Goal: Task Accomplishment & Management: Complete application form

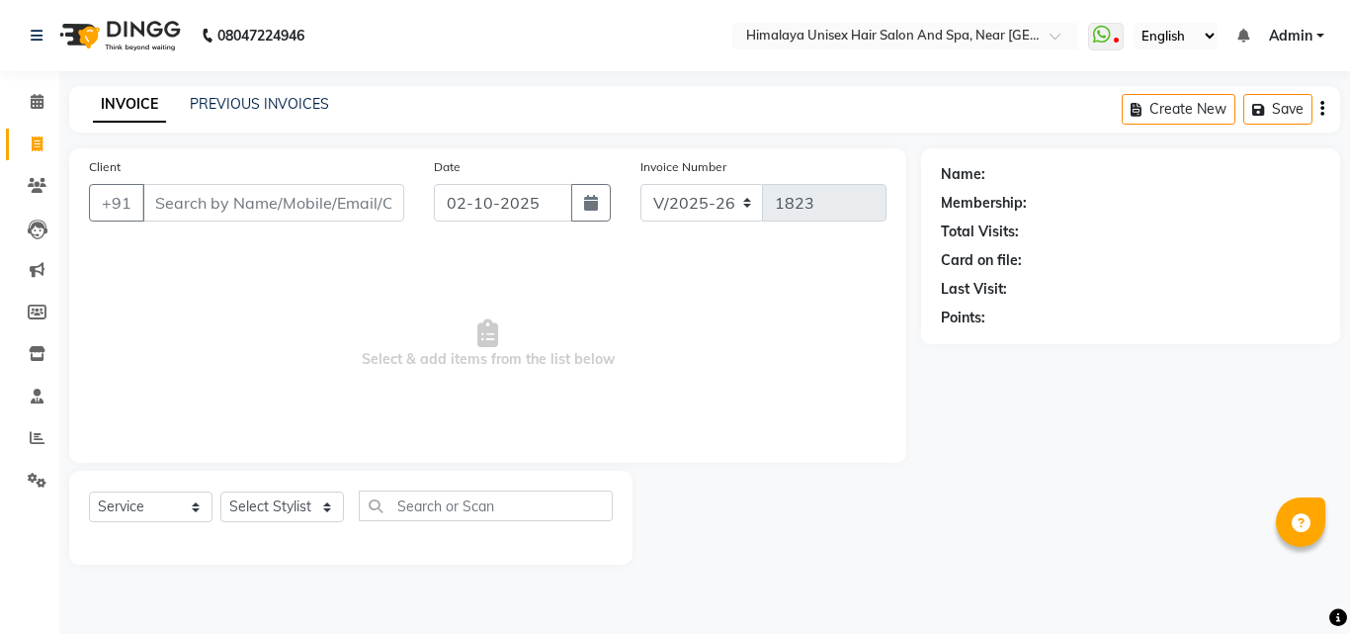
select select "4594"
select select "service"
click at [260, 213] on input "Client" at bounding box center [273, 203] width 262 height 38
type input "7620007003"
click at [319, 204] on span "Add Client" at bounding box center [353, 203] width 78 height 20
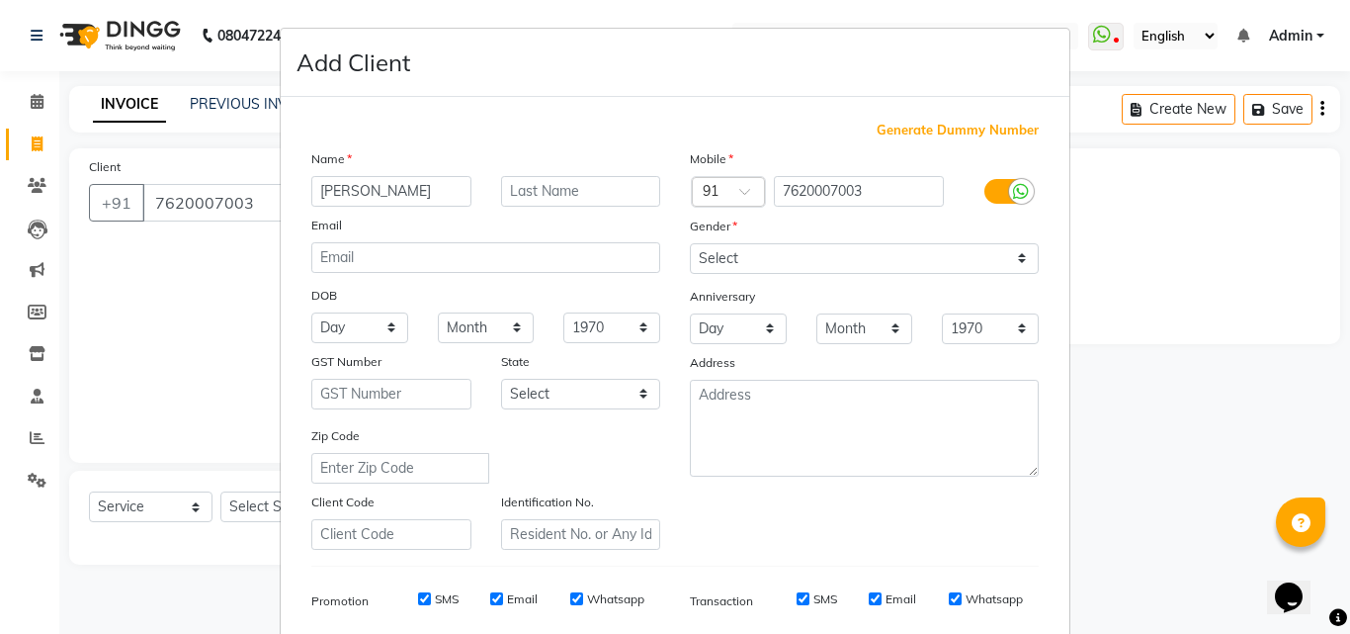
type input "[PERSON_NAME]"
click at [541, 192] on input "text" at bounding box center [581, 191] width 160 height 31
type input "[PERSON_NAME]"
click at [731, 257] on select "Select [DEMOGRAPHIC_DATA] [DEMOGRAPHIC_DATA] Other Prefer Not To Say" at bounding box center [864, 258] width 349 height 31
select select "[DEMOGRAPHIC_DATA]"
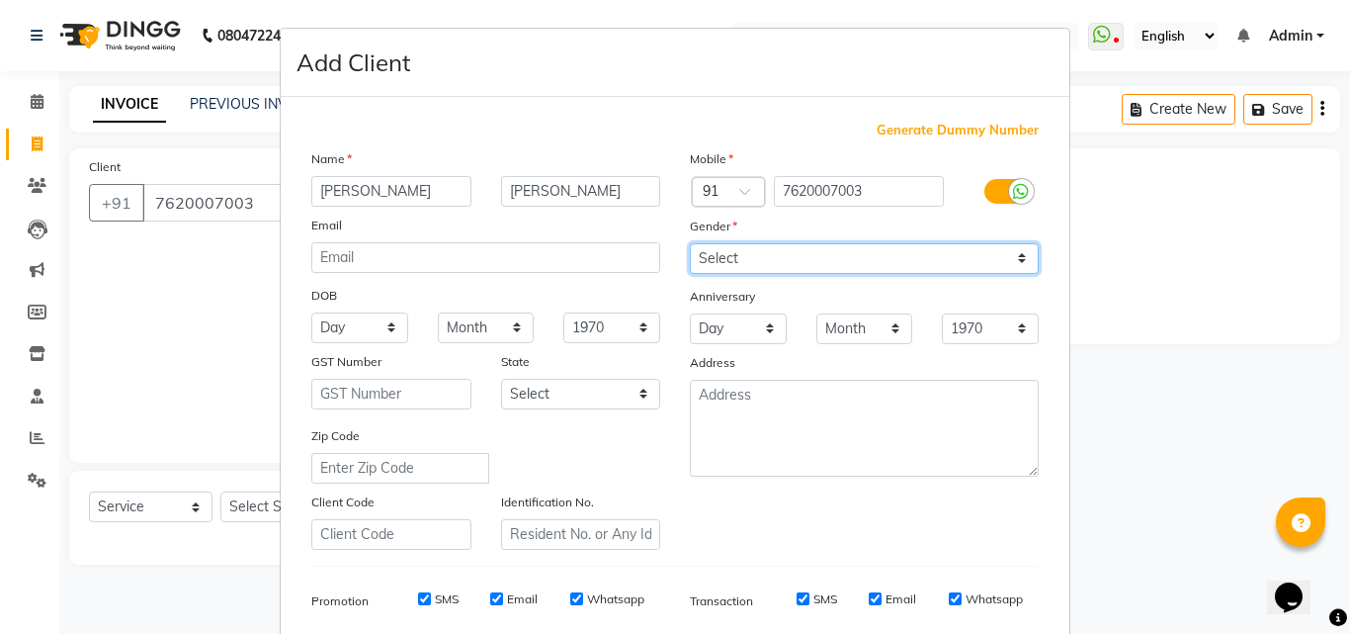
click at [690, 243] on select "Select [DEMOGRAPHIC_DATA] [DEMOGRAPHIC_DATA] Other Prefer Not To Say" at bounding box center [864, 258] width 349 height 31
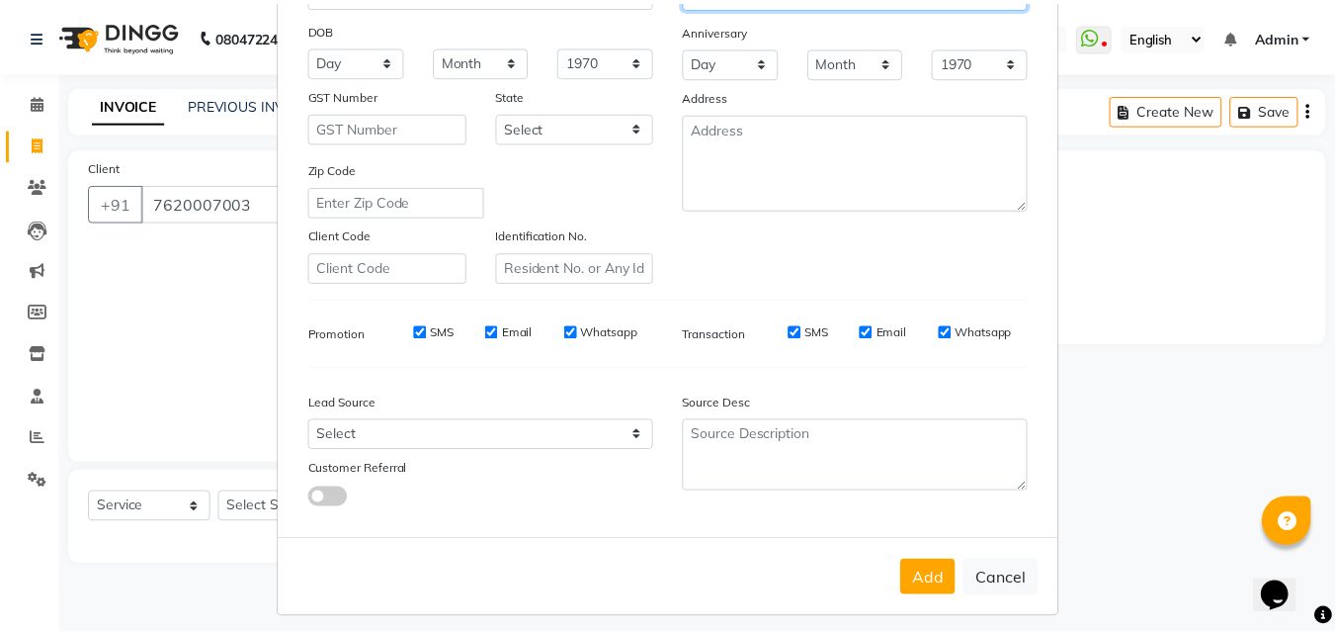
scroll to position [279, 0]
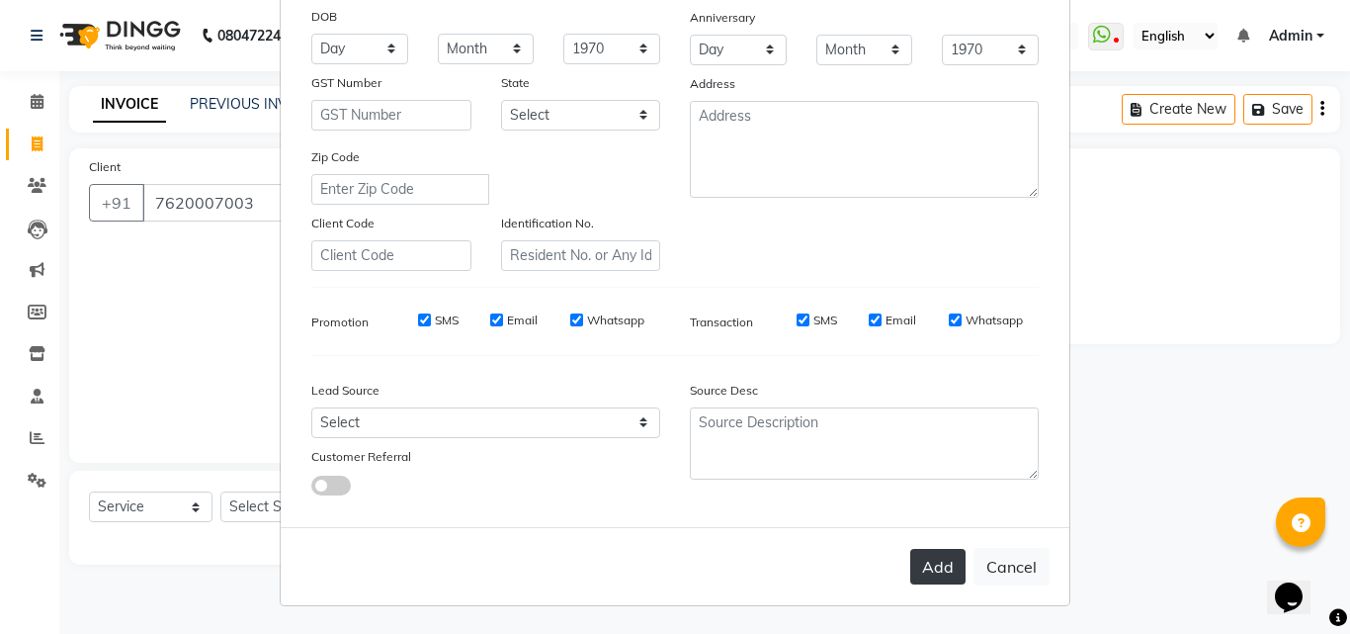
click at [926, 549] on button "Add" at bounding box center [937, 567] width 55 height 36
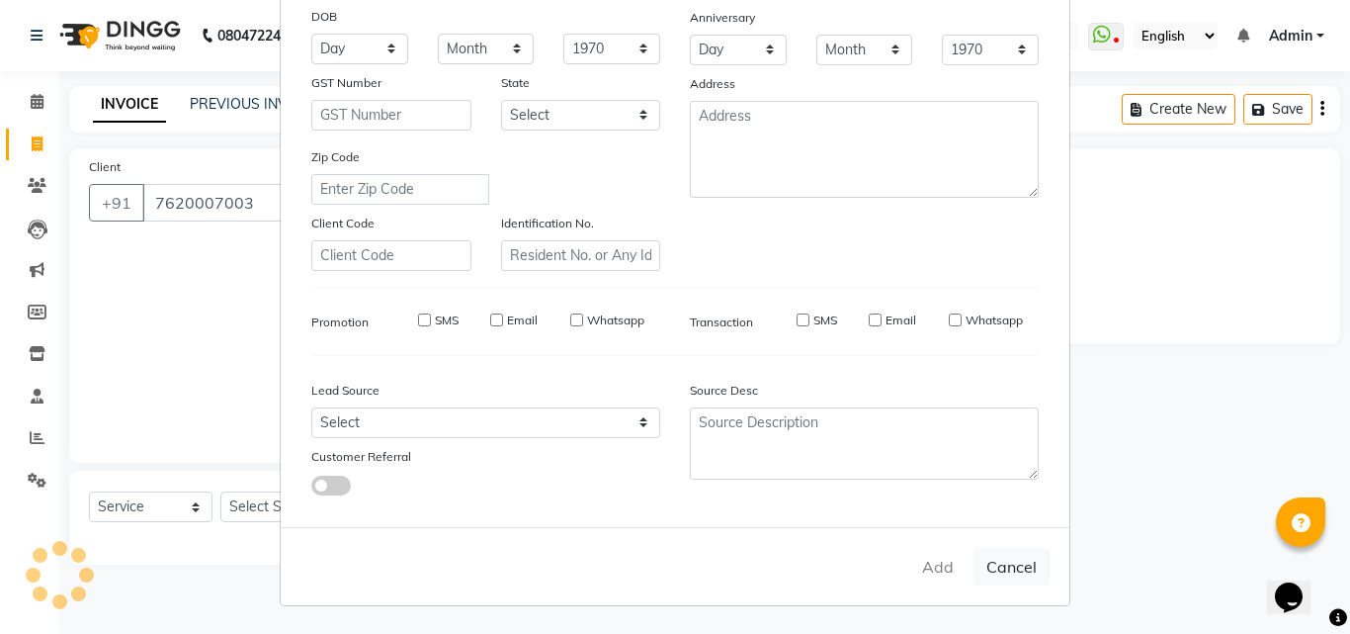
select select
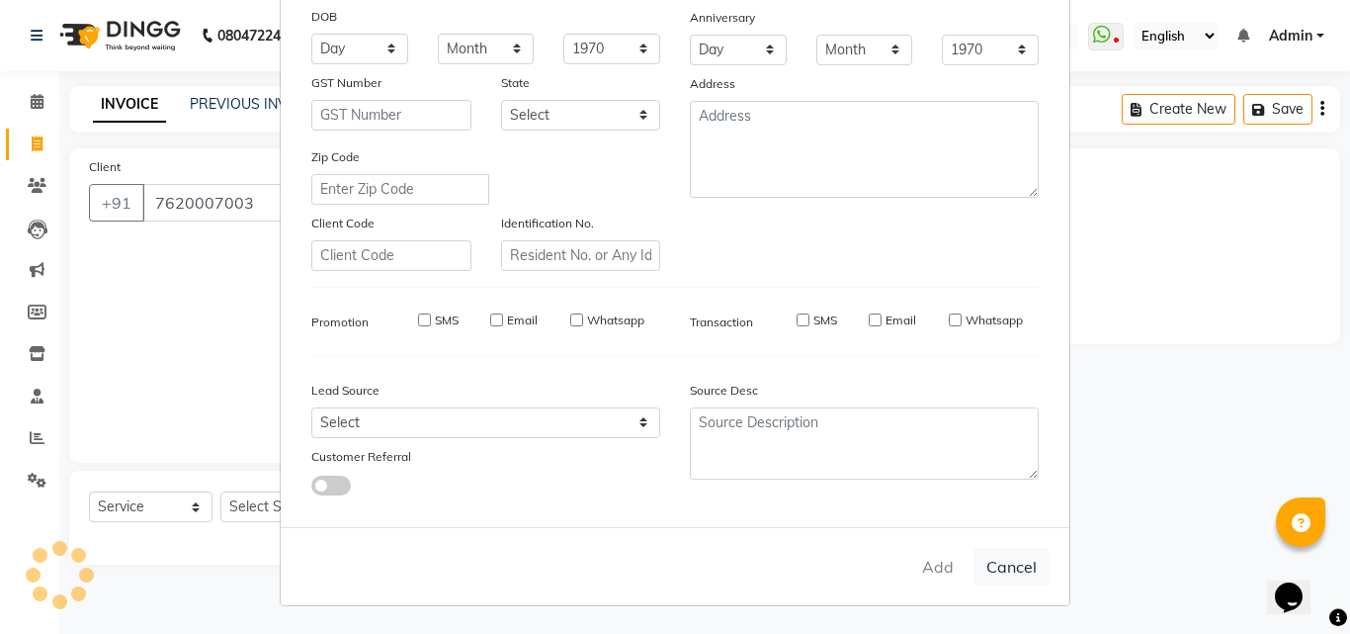
select select
checkbox input "false"
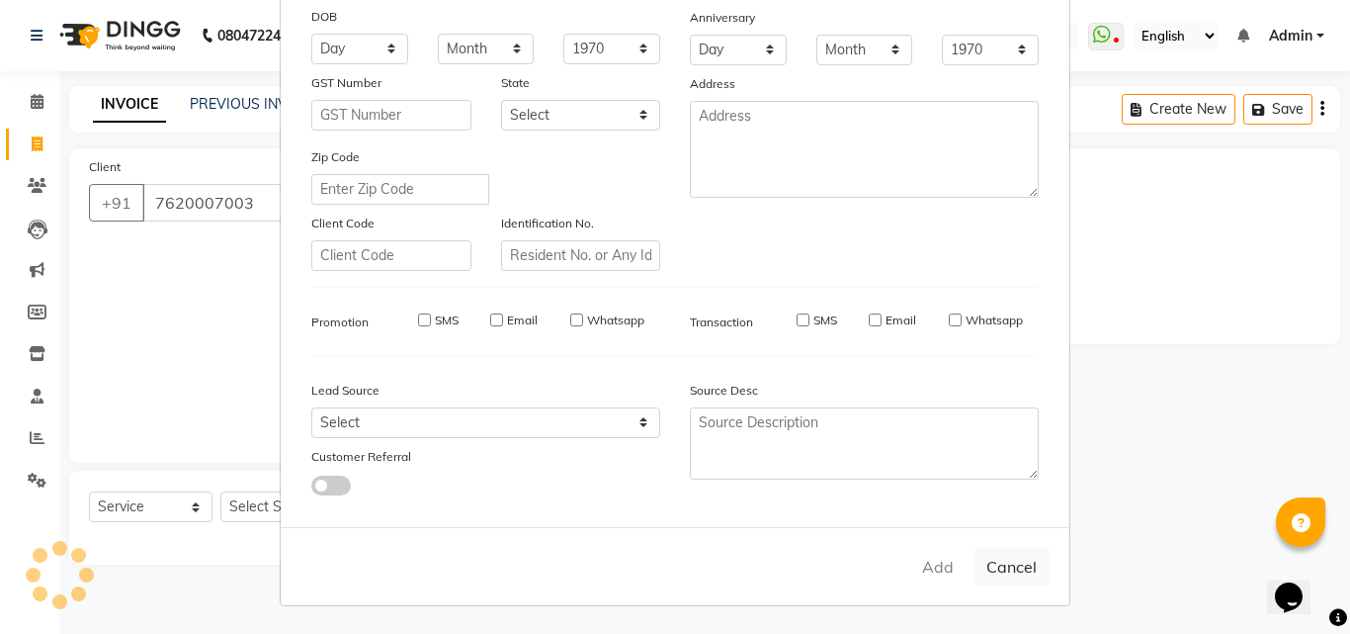
checkbox input "false"
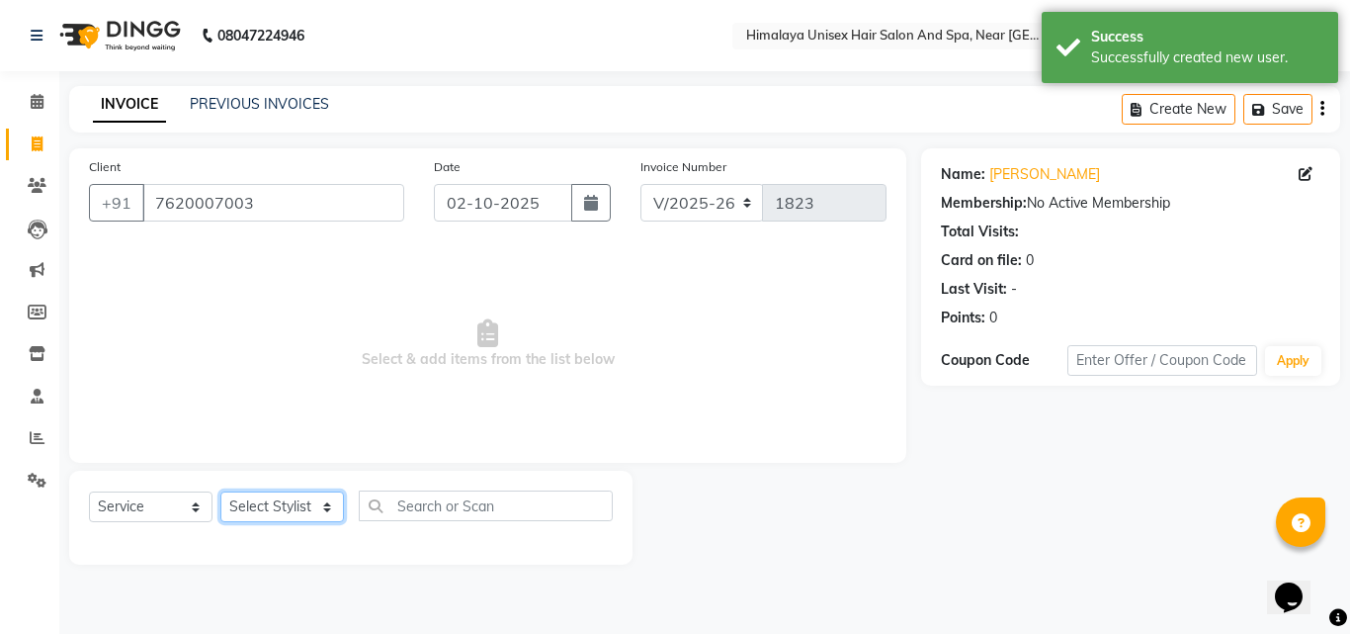
click at [324, 513] on select "Select Stylist [PERSON_NAME] Phase [PERSON_NAME] [PERSON_NAME] [PERSON_NAME] [P…" at bounding box center [282, 506] width 124 height 31
select select "26956"
click at [220, 491] on select "Select Stylist [PERSON_NAME] Phase [PERSON_NAME] [PERSON_NAME] [PERSON_NAME] [P…" at bounding box center [282, 506] width 124 height 31
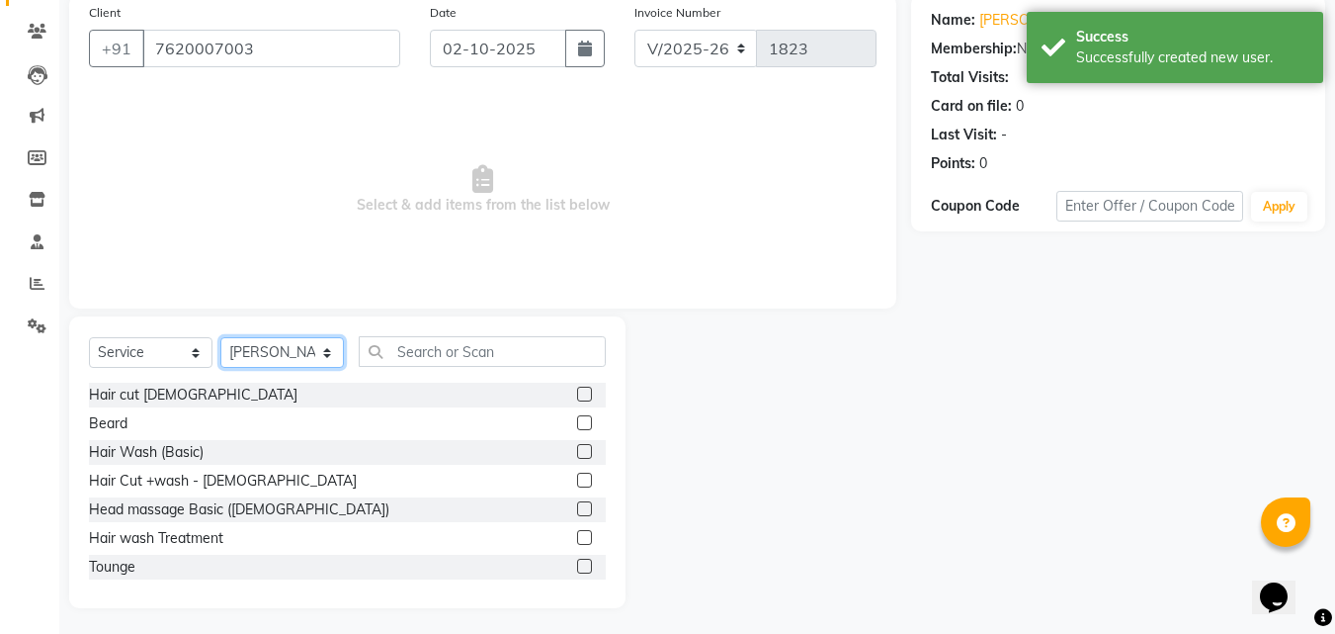
scroll to position [158, 0]
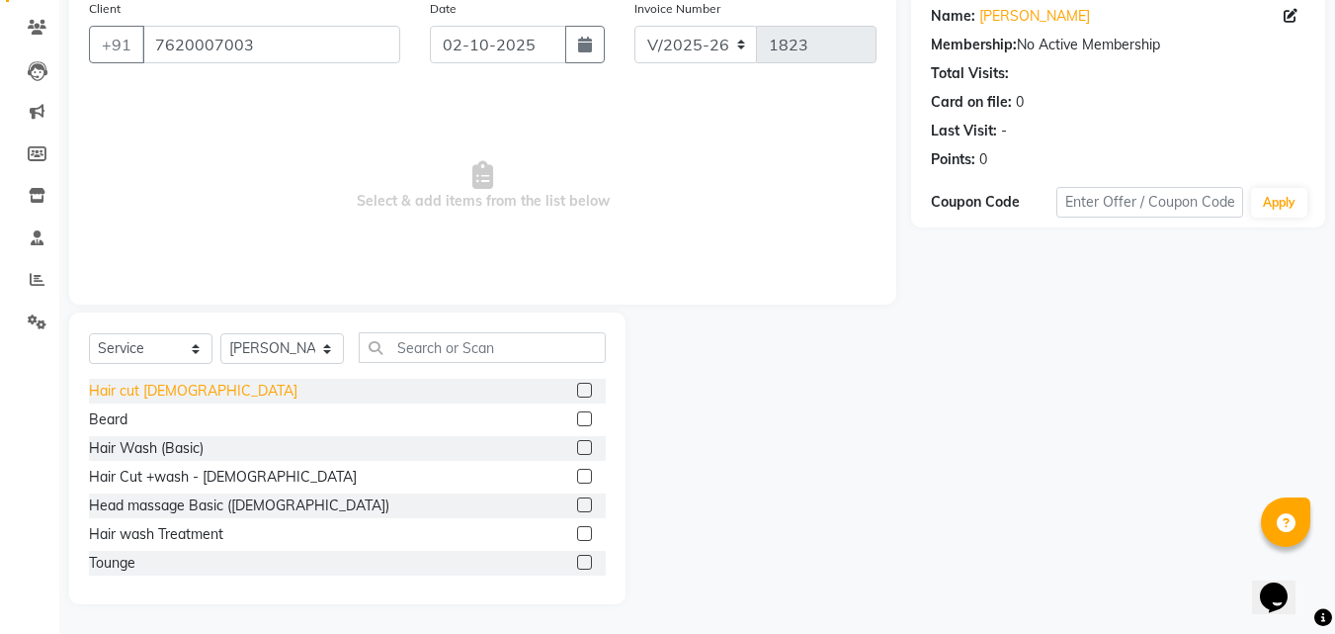
click at [105, 397] on div "Hair cut [DEMOGRAPHIC_DATA]" at bounding box center [193, 391] width 209 height 21
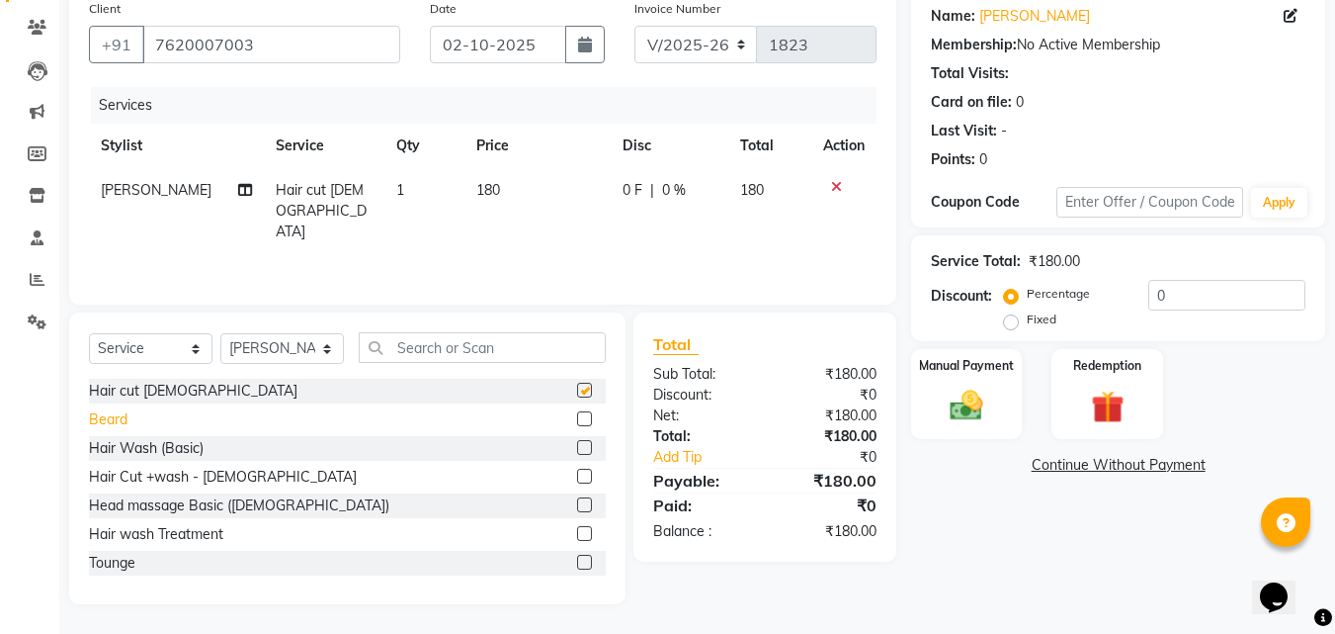
checkbox input "false"
click at [102, 420] on div "Beard" at bounding box center [108, 419] width 39 height 21
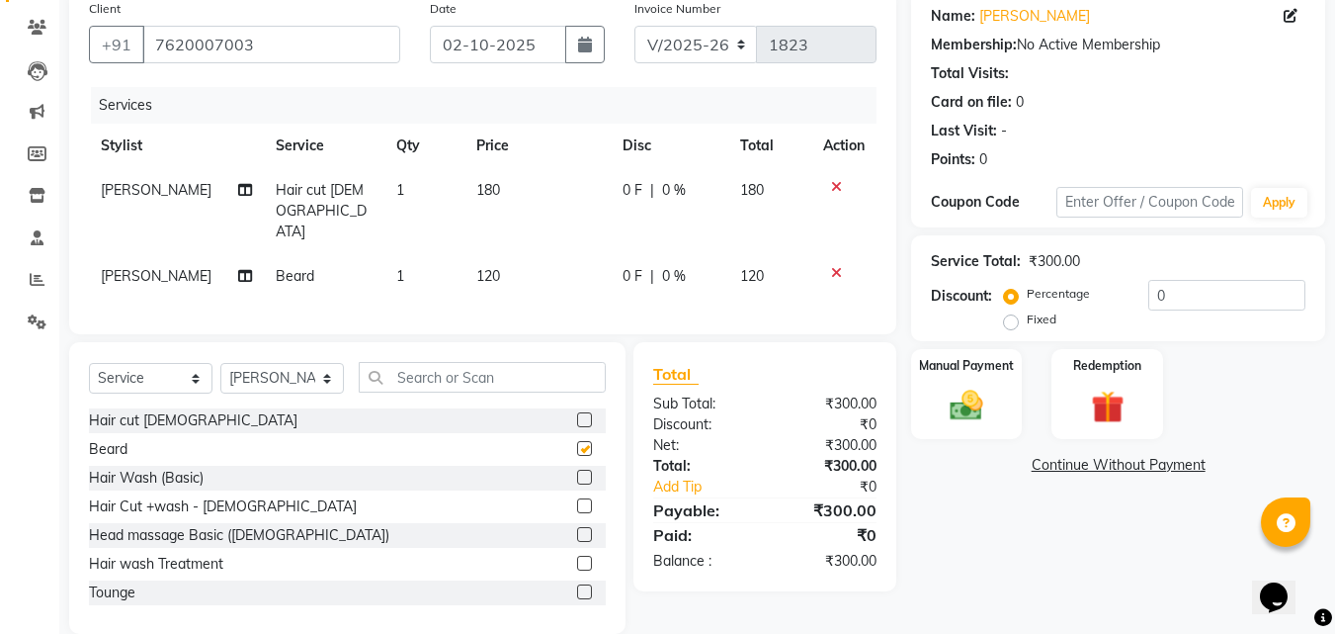
checkbox input "false"
click at [421, 362] on input "text" at bounding box center [482, 377] width 247 height 31
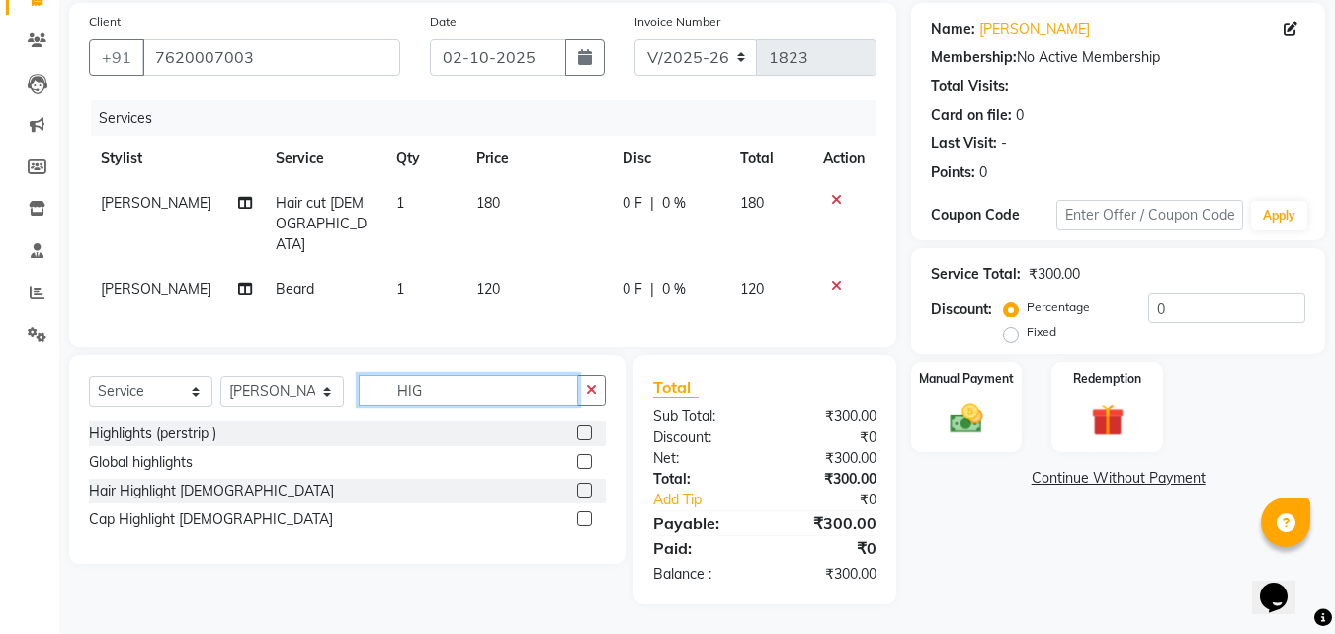
scroll to position [119, 0]
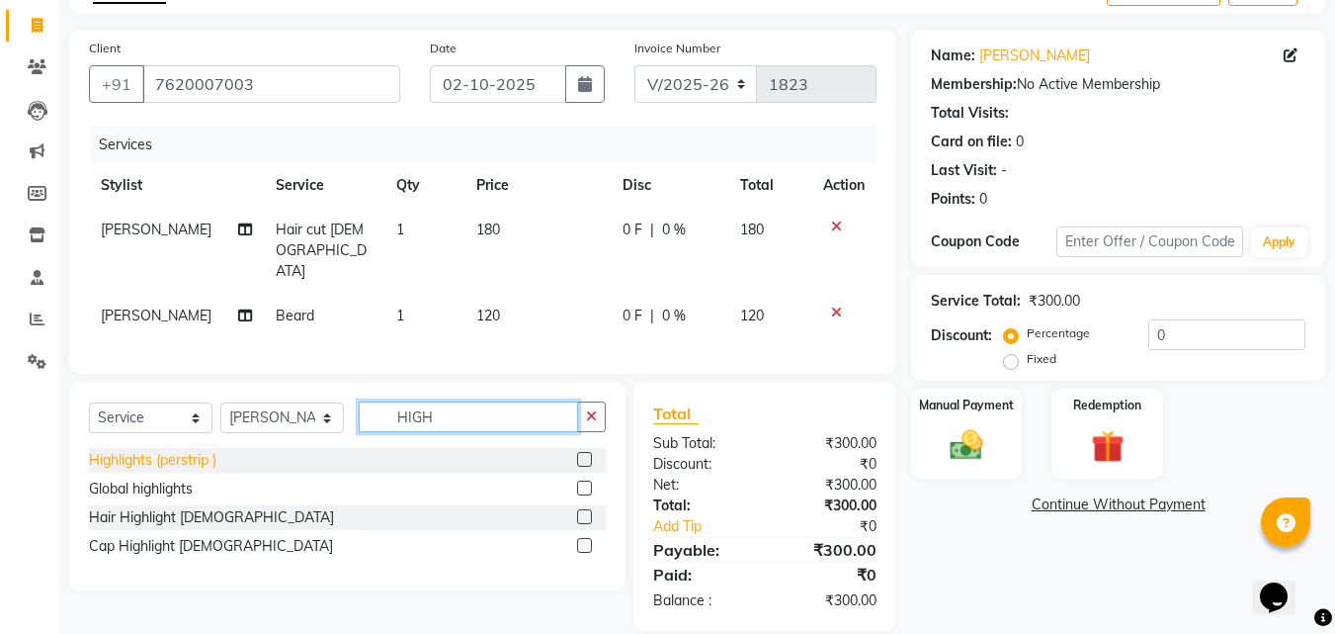
type input "HIGH"
click at [177, 450] on div "Highlights (perstrip )" at bounding box center [153, 460] width 128 height 21
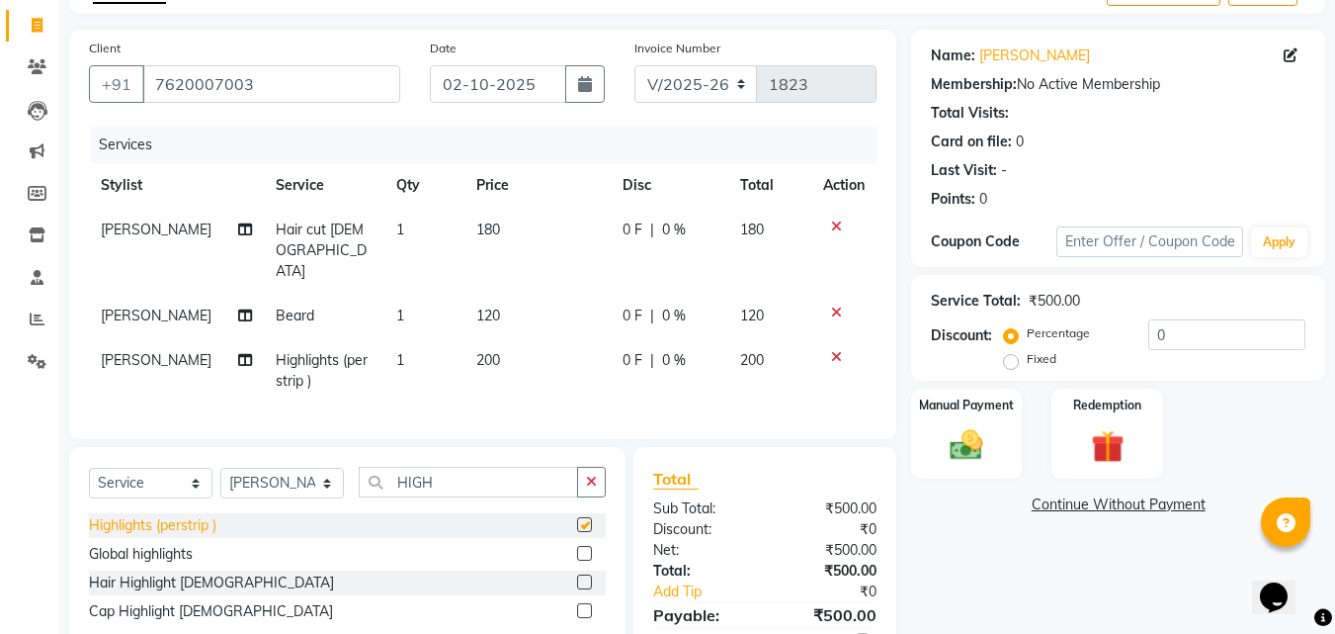
checkbox input "false"
click at [482, 338] on td "200" at bounding box center [538, 370] width 146 height 65
select select "26956"
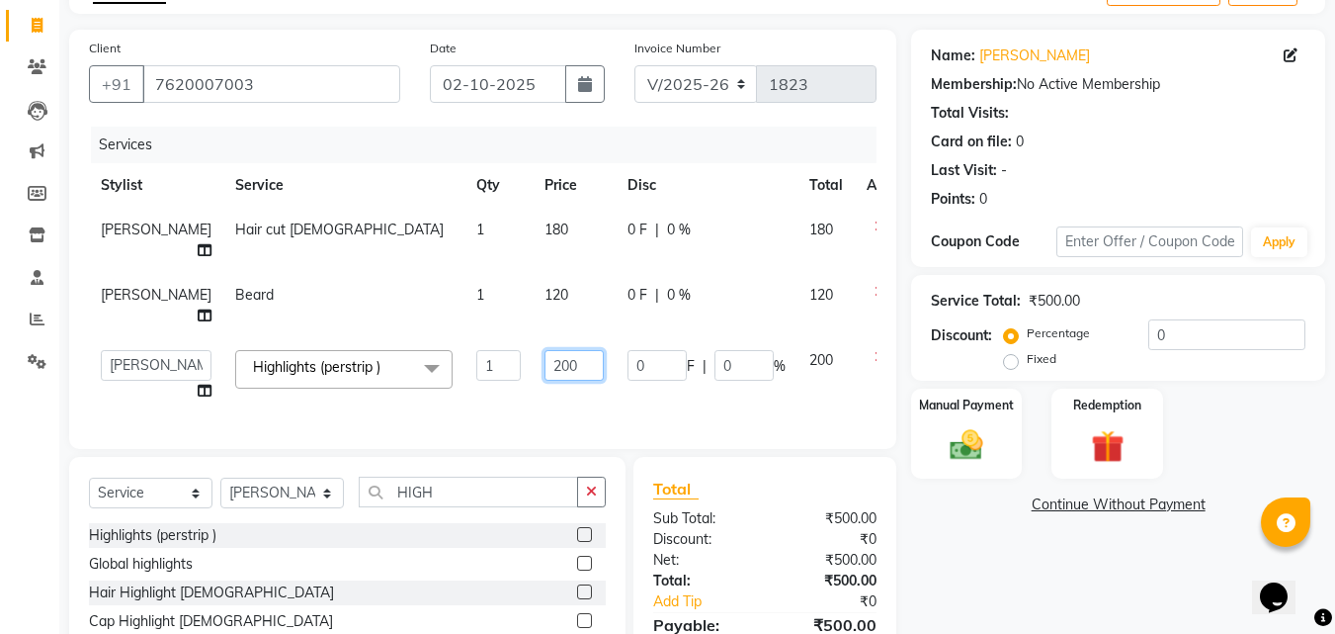
click at [557, 381] on input "200" at bounding box center [574, 365] width 59 height 31
type input "2"
type input "600"
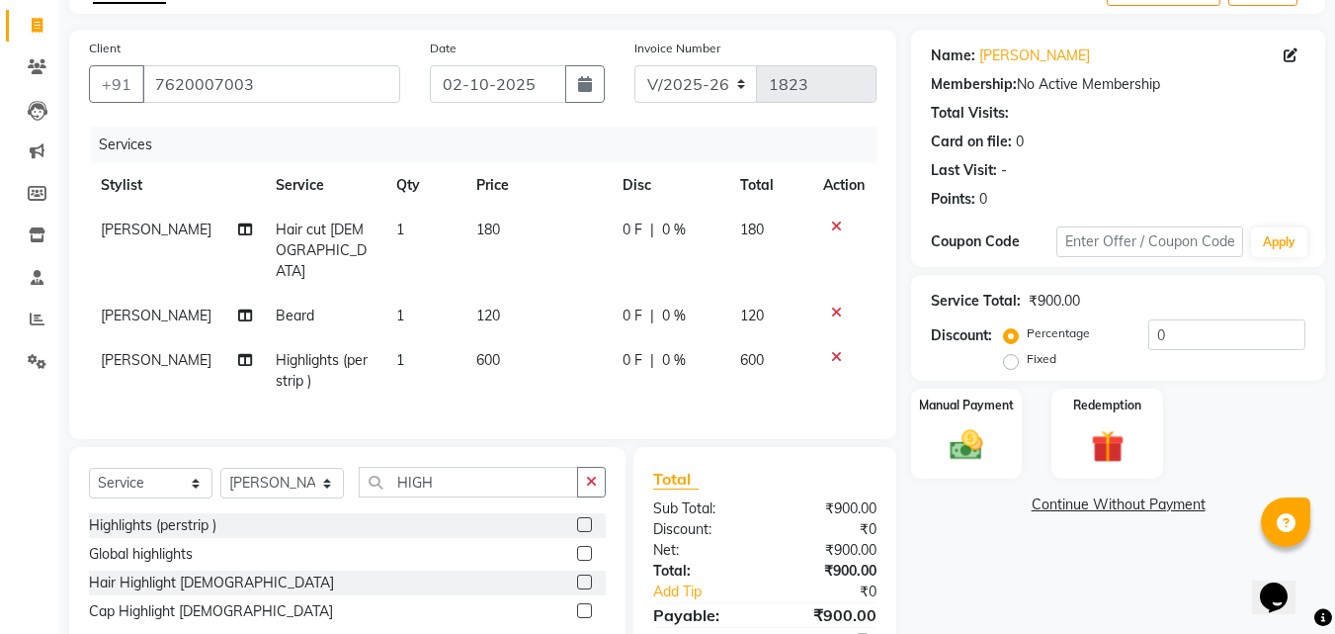
click at [966, 513] on link "Continue Without Payment" at bounding box center [1118, 504] width 406 height 21
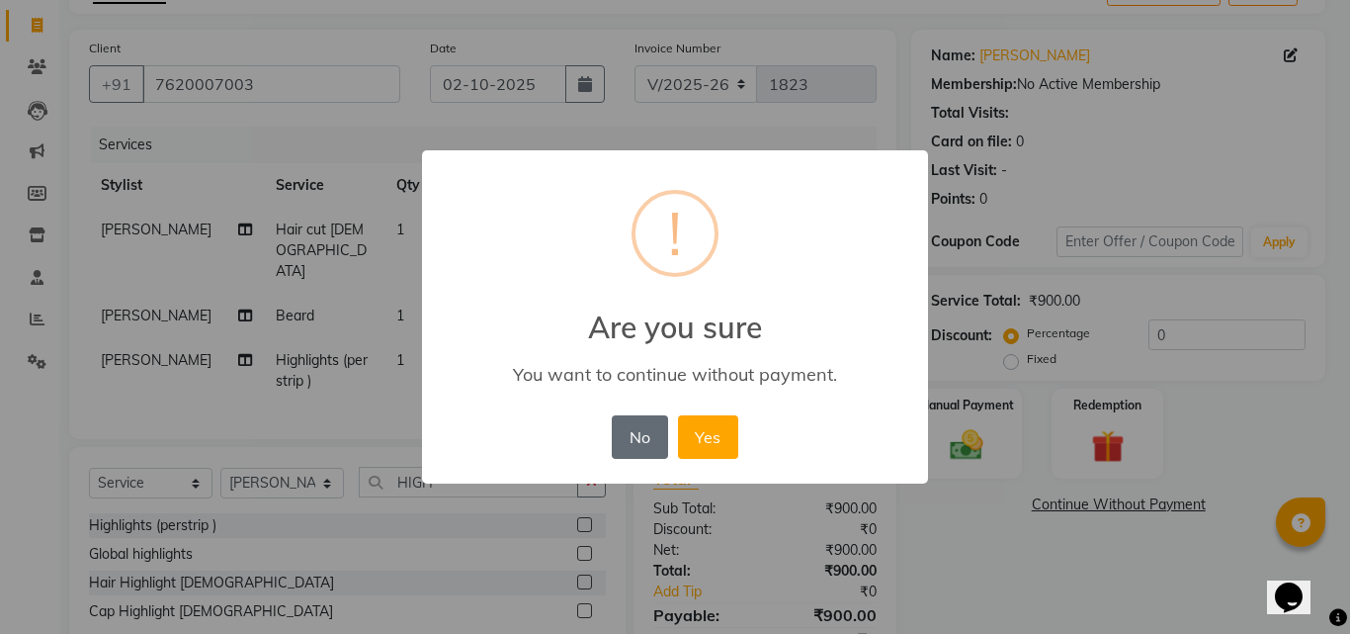
click at [629, 423] on button "No" at bounding box center [639, 436] width 55 height 43
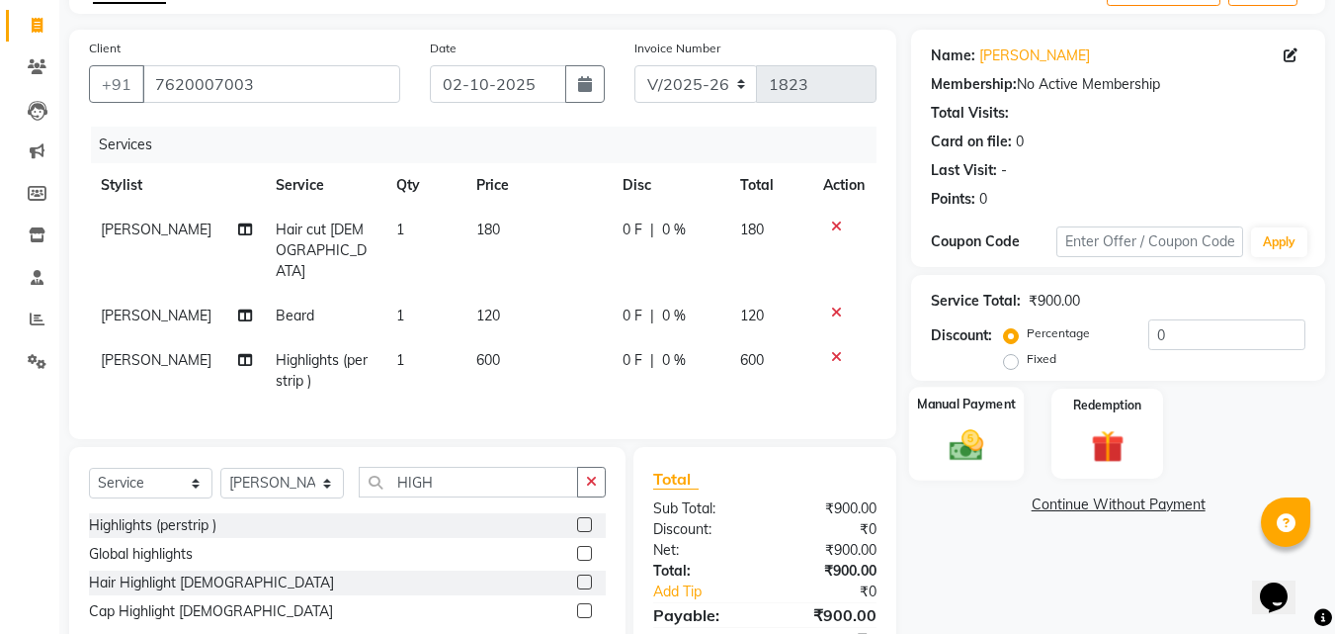
scroll to position [184, 0]
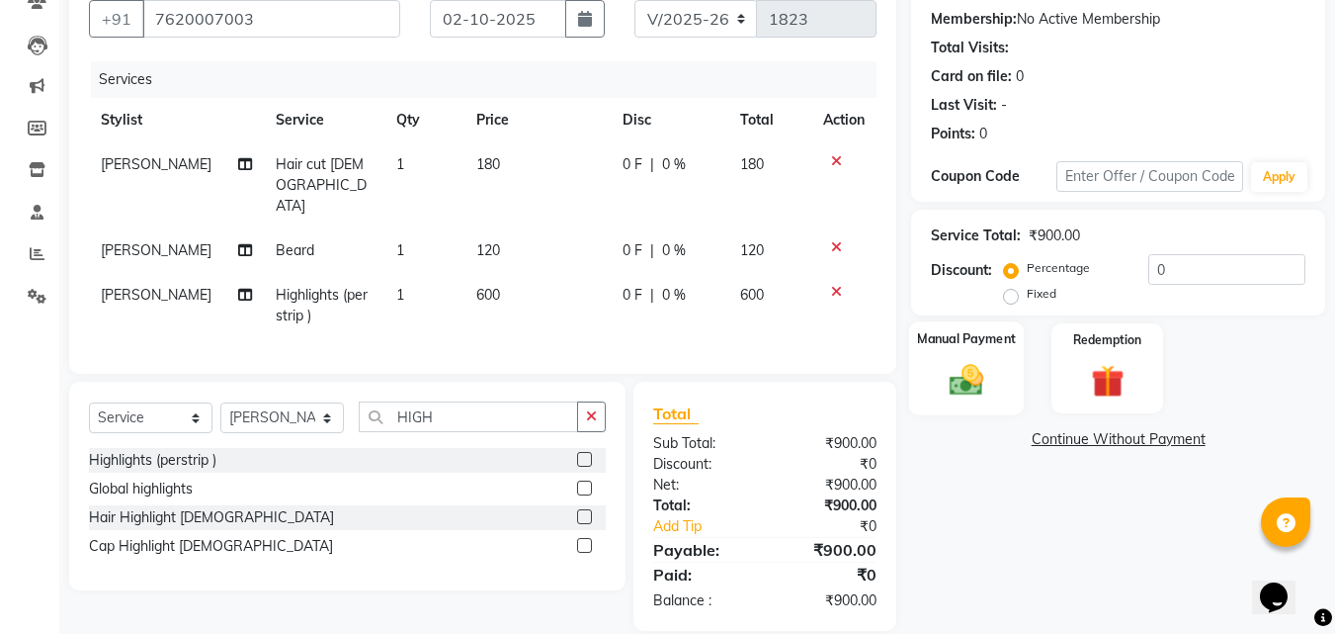
click at [981, 391] on img at bounding box center [966, 380] width 55 height 40
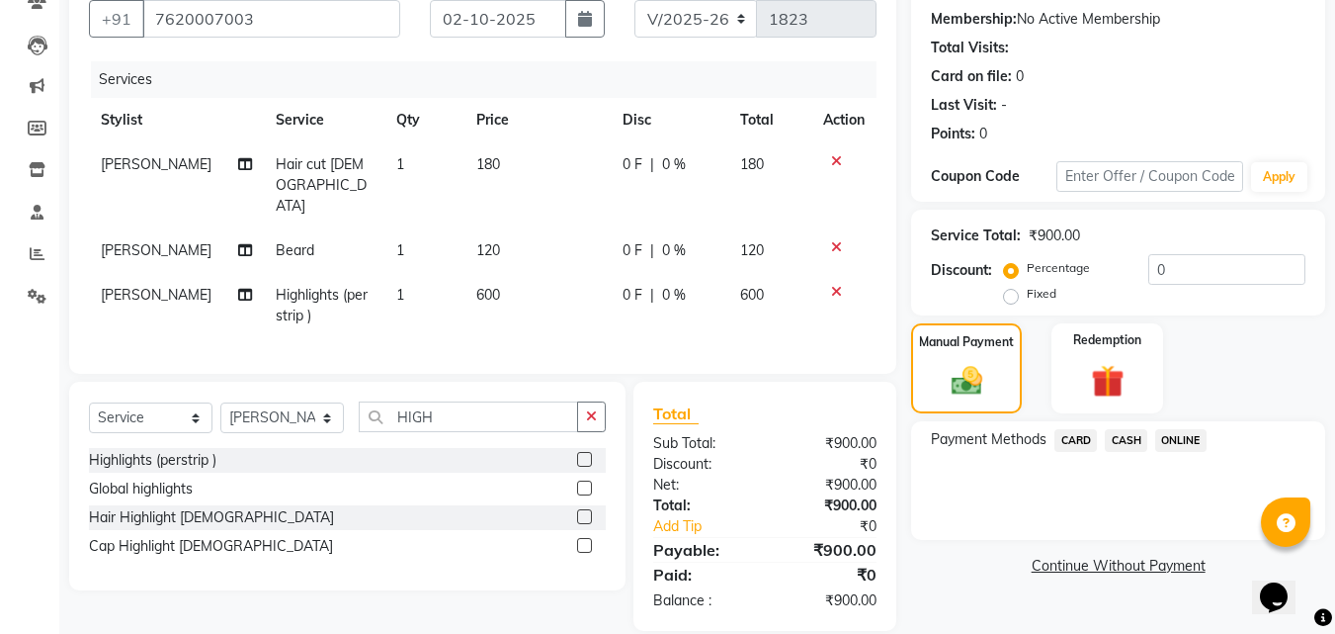
click at [1171, 442] on span "ONLINE" at bounding box center [1181, 440] width 51 height 23
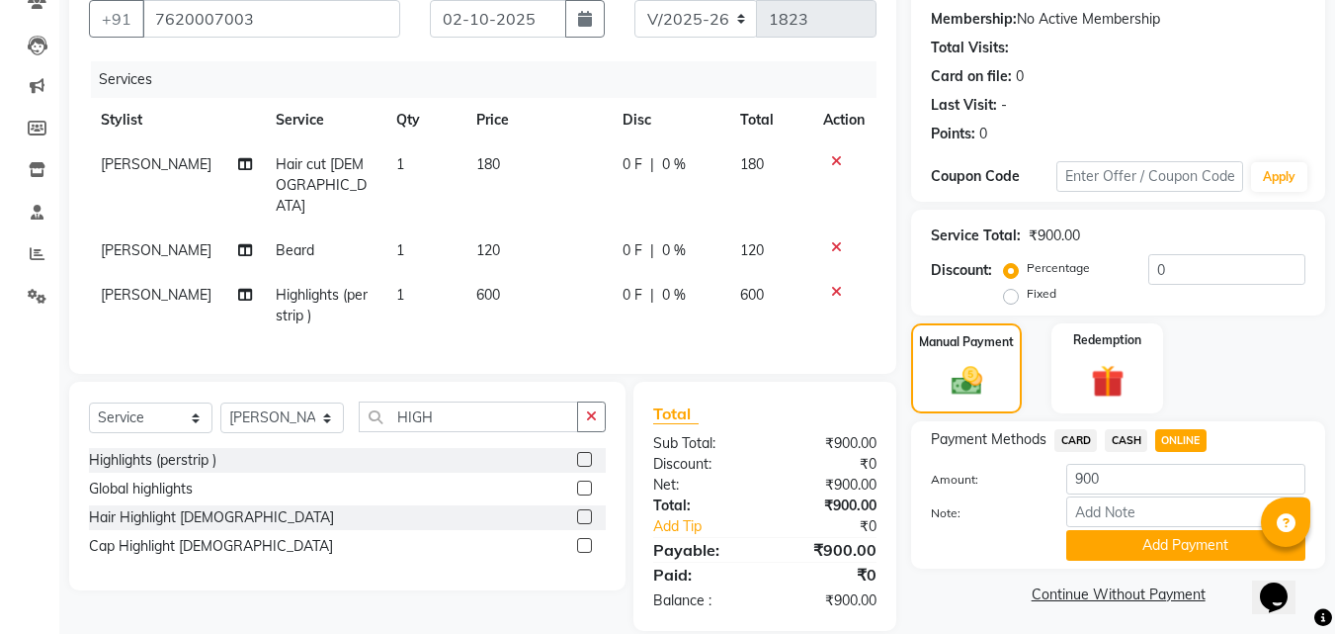
scroll to position [189, 0]
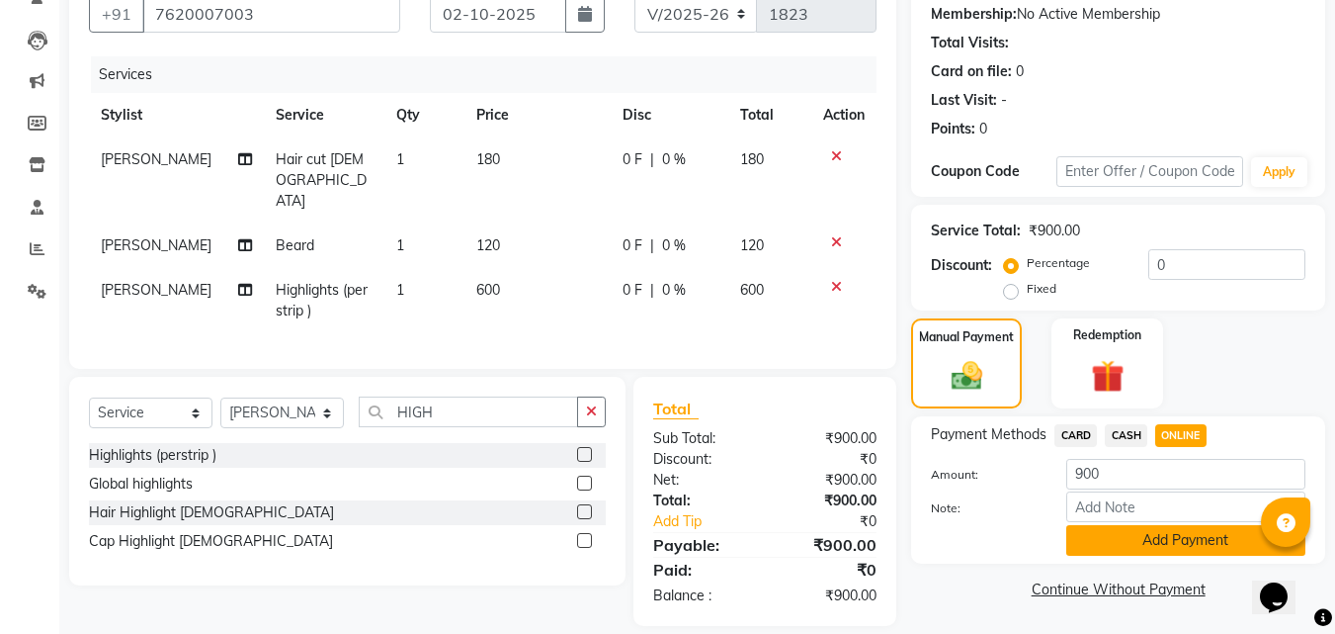
click at [1200, 543] on button "Add Payment" at bounding box center [1186, 540] width 239 height 31
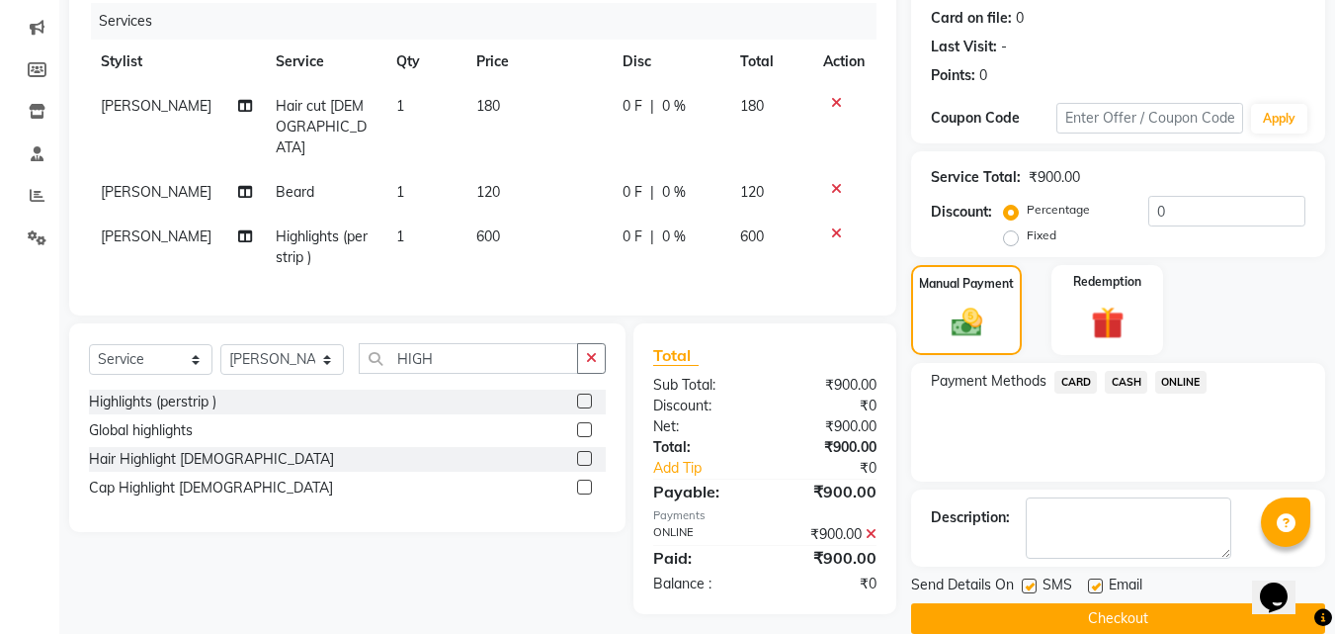
scroll to position [272, 0]
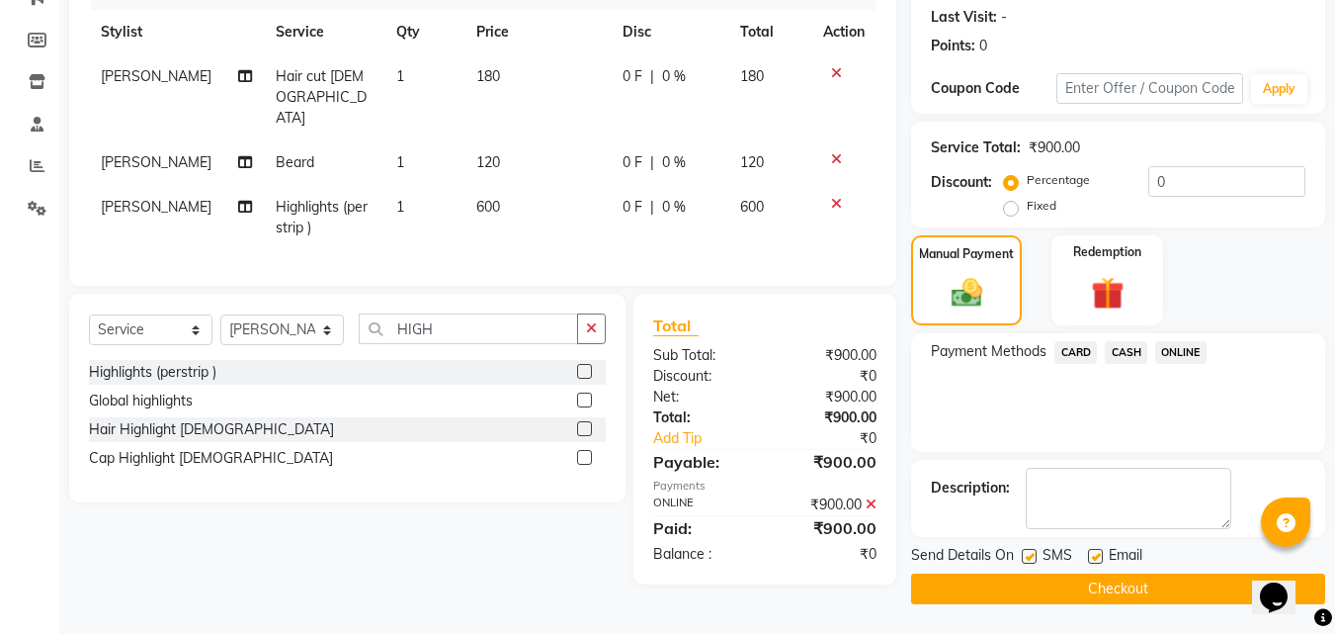
click at [1179, 590] on button "Checkout" at bounding box center [1118, 588] width 414 height 31
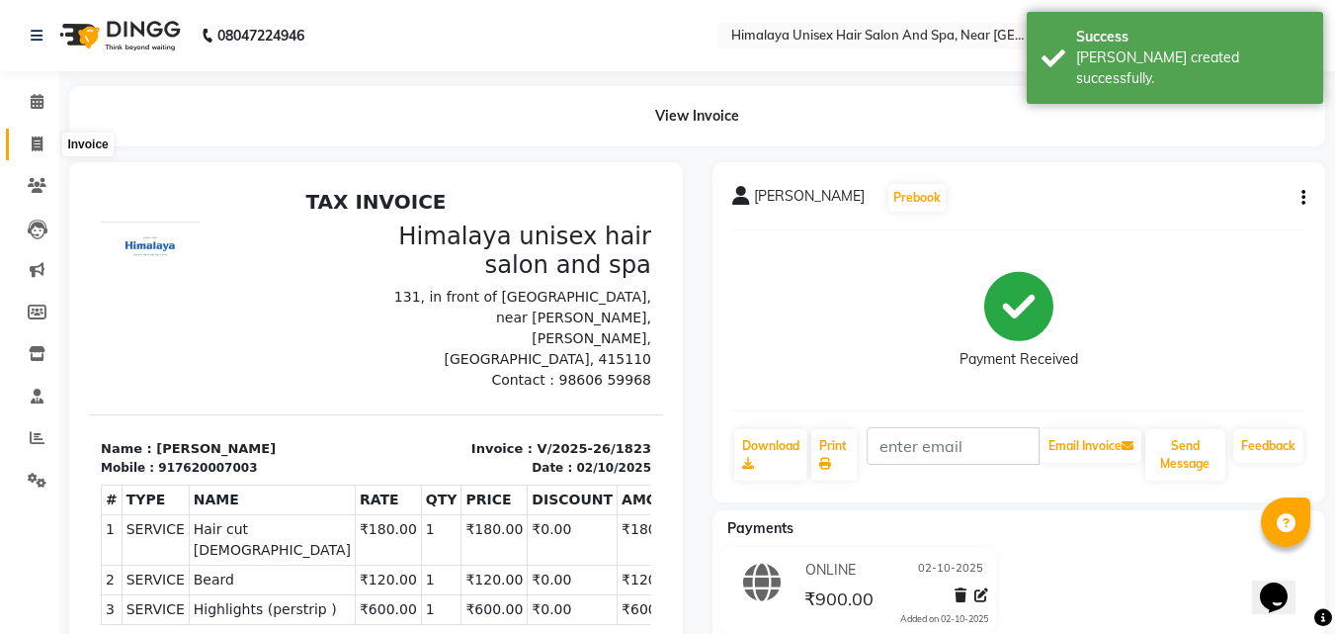
click at [30, 141] on span at bounding box center [37, 144] width 35 height 23
select select "service"
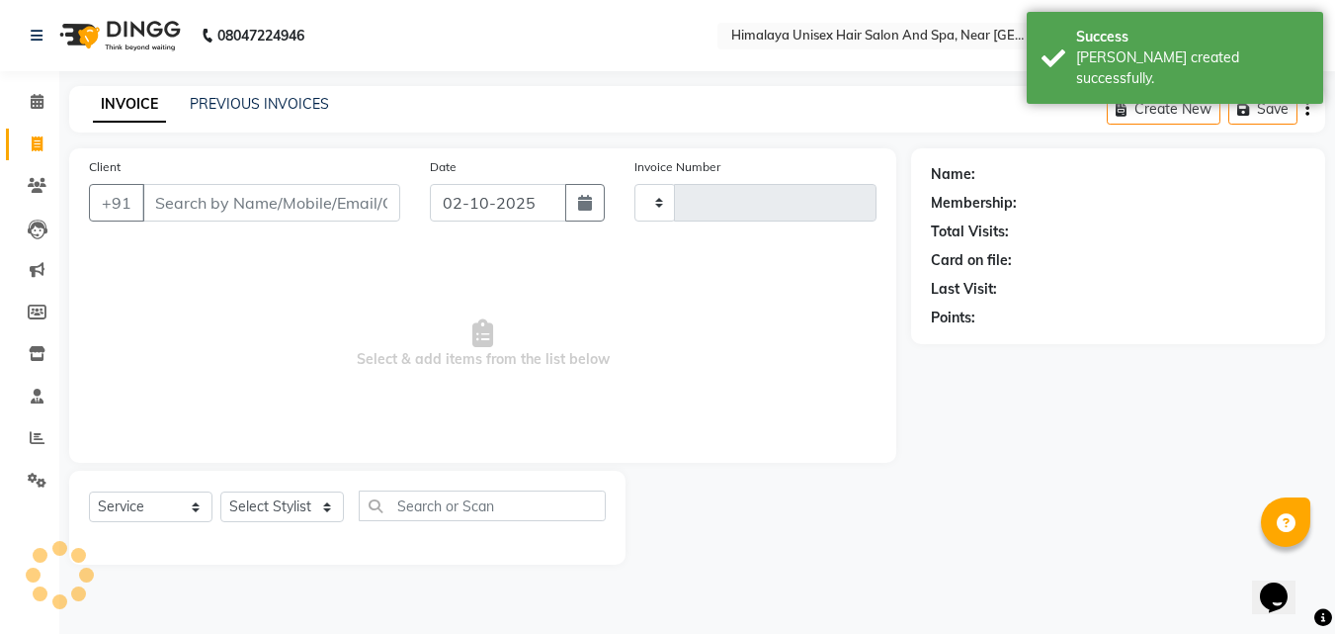
type input "1824"
select select "4594"
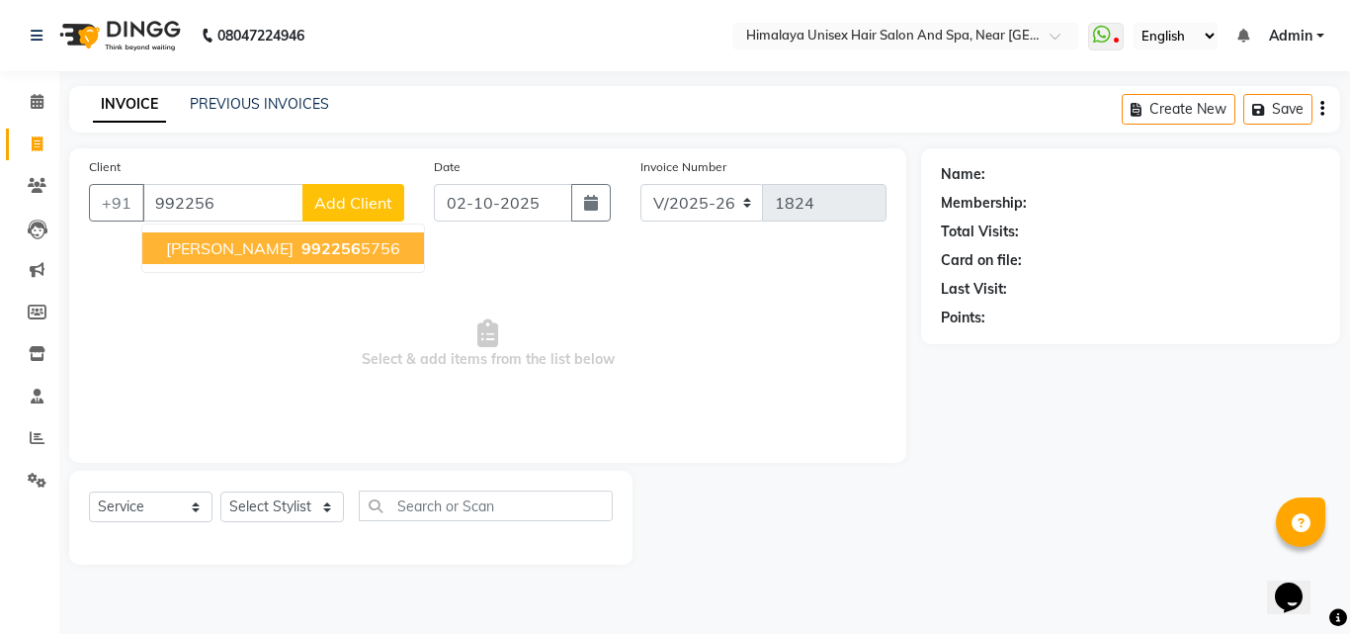
click at [160, 247] on button "[PERSON_NAME] 992256 5756" at bounding box center [283, 248] width 282 height 32
type input "9922565756"
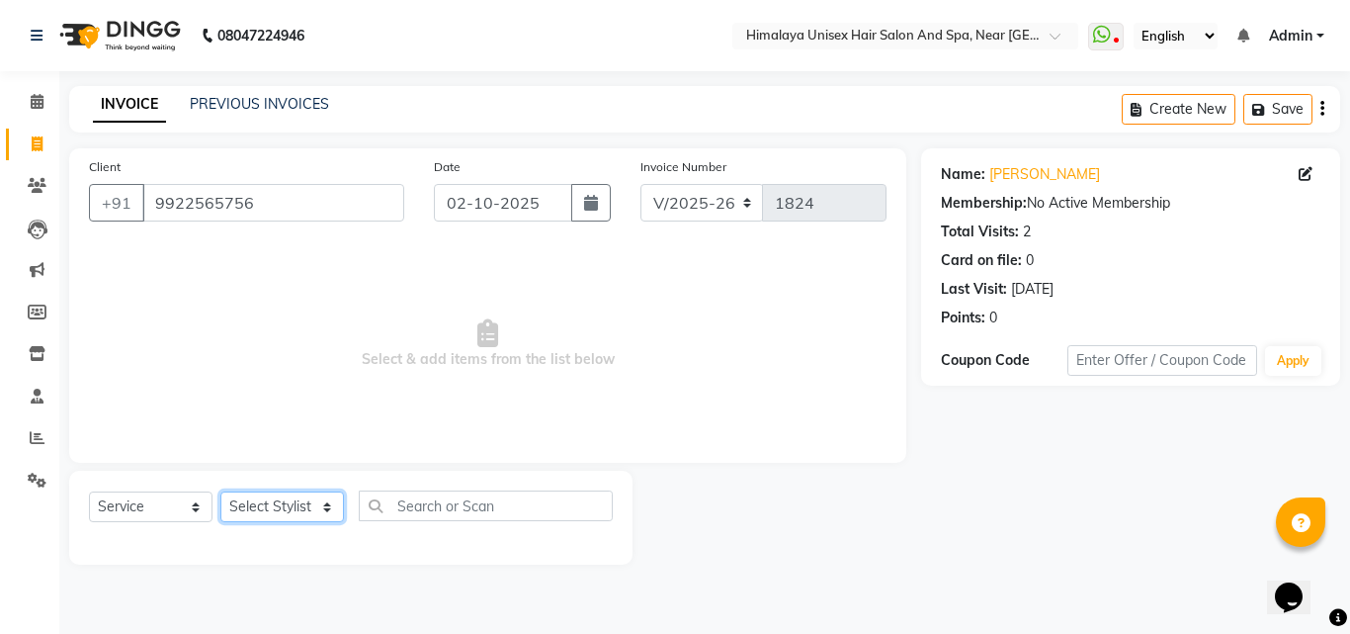
click at [315, 504] on select "Select Stylist [PERSON_NAME] Phase [PERSON_NAME] [PERSON_NAME] [PERSON_NAME] [P…" at bounding box center [282, 506] width 124 height 31
select select "26948"
click at [220, 491] on select "Select Stylist [PERSON_NAME] Phase [PERSON_NAME] [PERSON_NAME] [PERSON_NAME] [P…" at bounding box center [282, 506] width 124 height 31
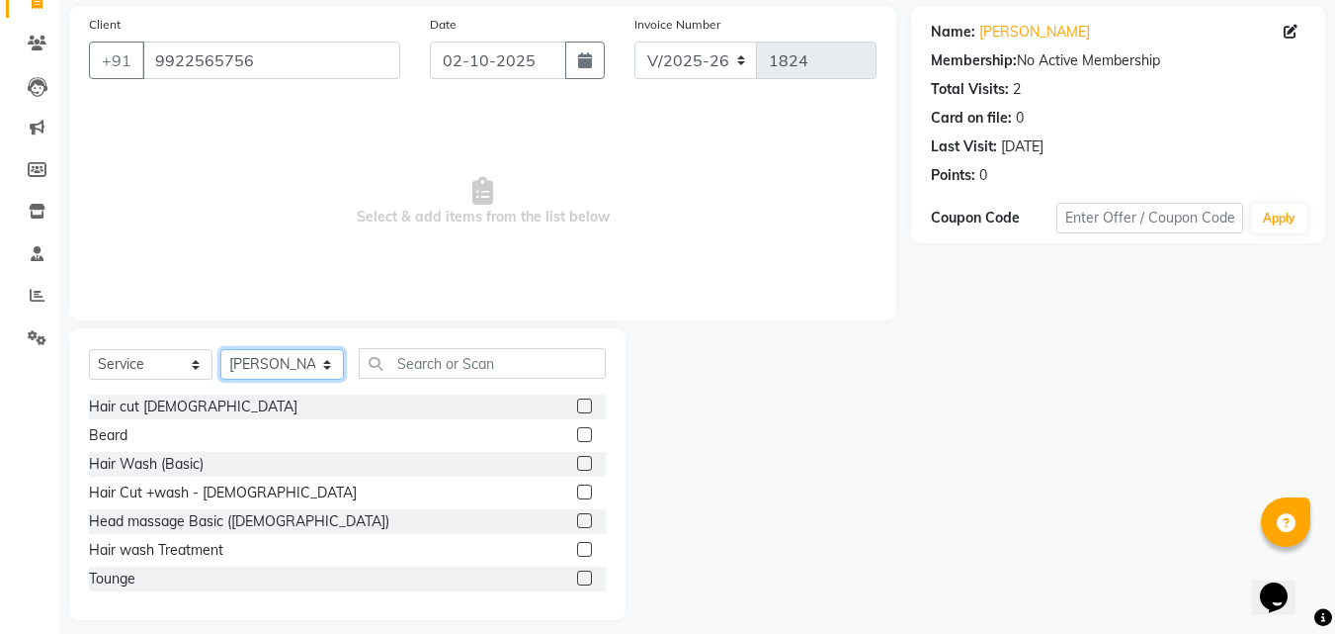
scroll to position [158, 0]
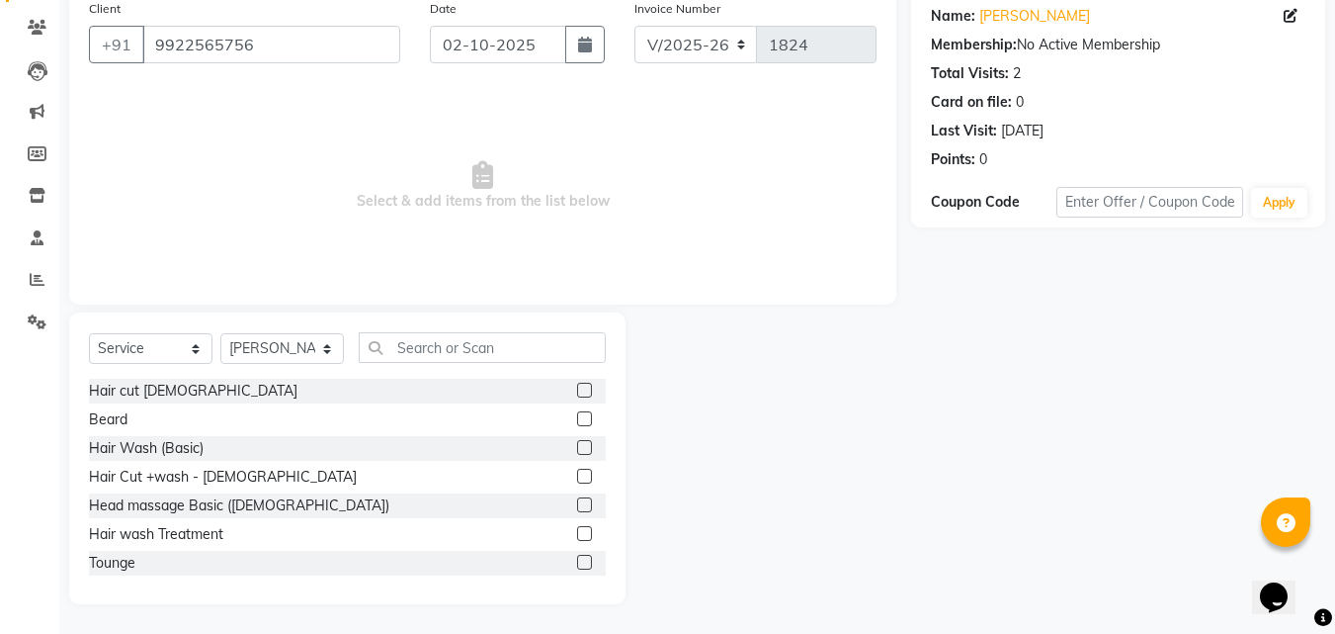
drag, startPoint x: 129, startPoint y: 381, endPoint x: 119, endPoint y: 402, distance: 24.3
click at [124, 395] on div "Hair cut [DEMOGRAPHIC_DATA]" at bounding box center [193, 391] width 209 height 21
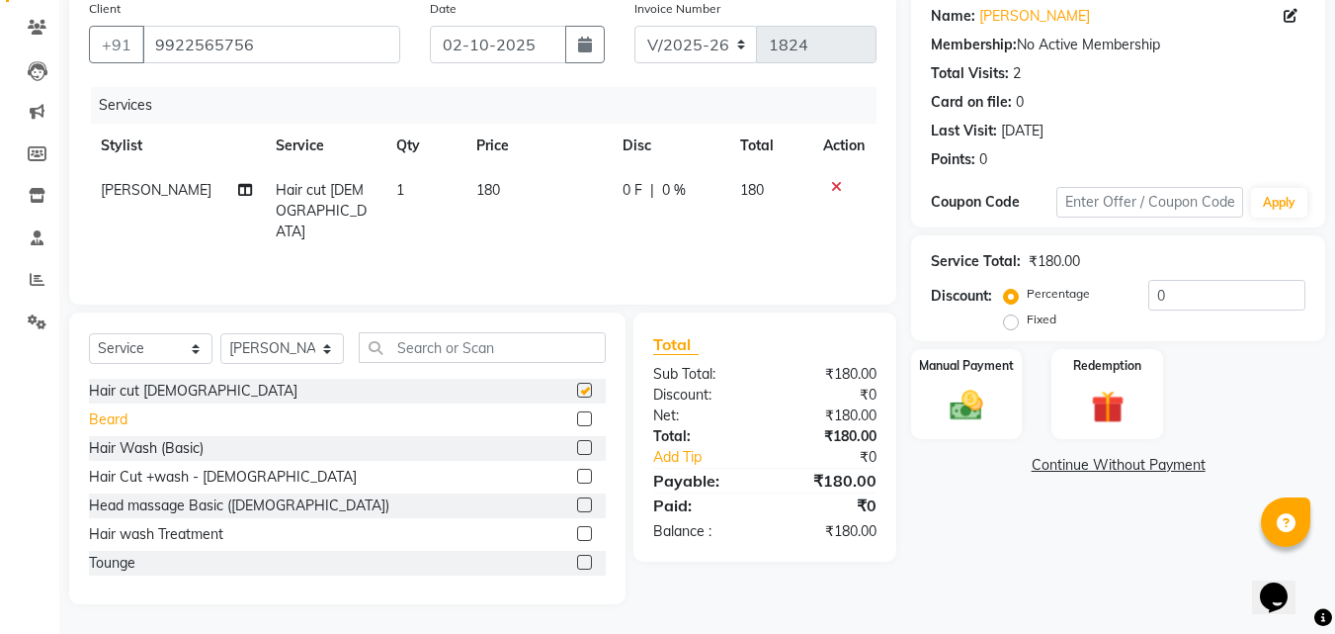
checkbox input "false"
click at [113, 413] on div "Beard" at bounding box center [108, 419] width 39 height 21
checkbox input "false"
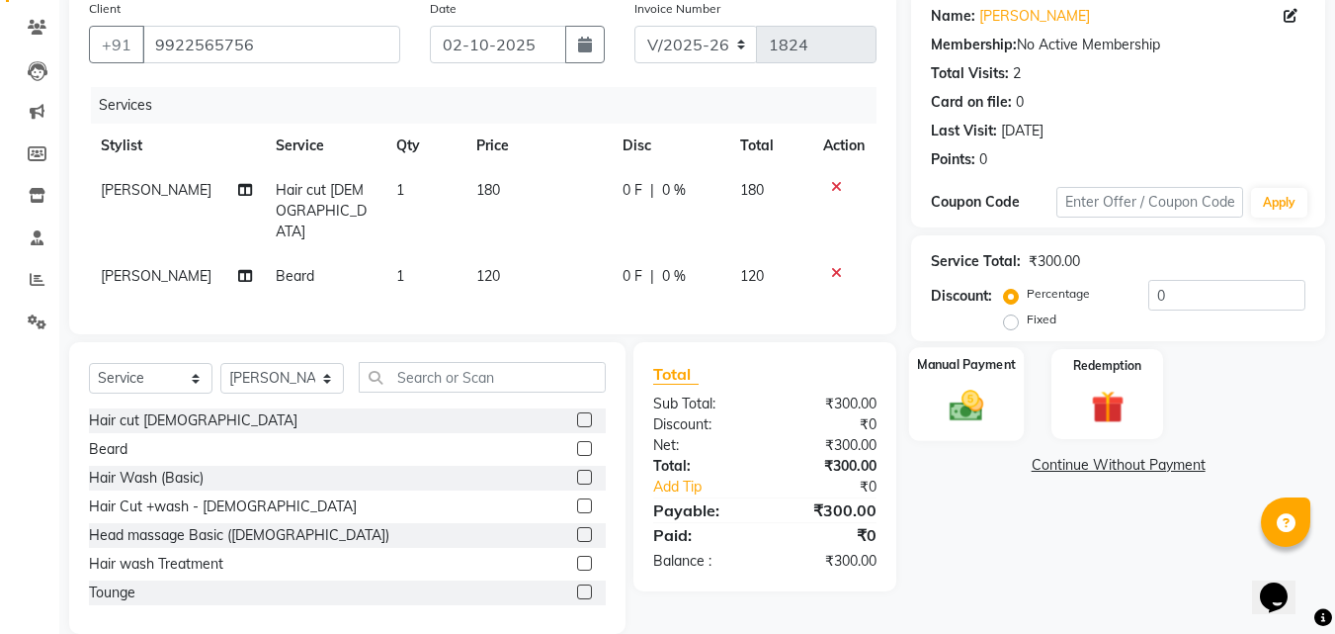
click at [955, 389] on img at bounding box center [966, 406] width 55 height 40
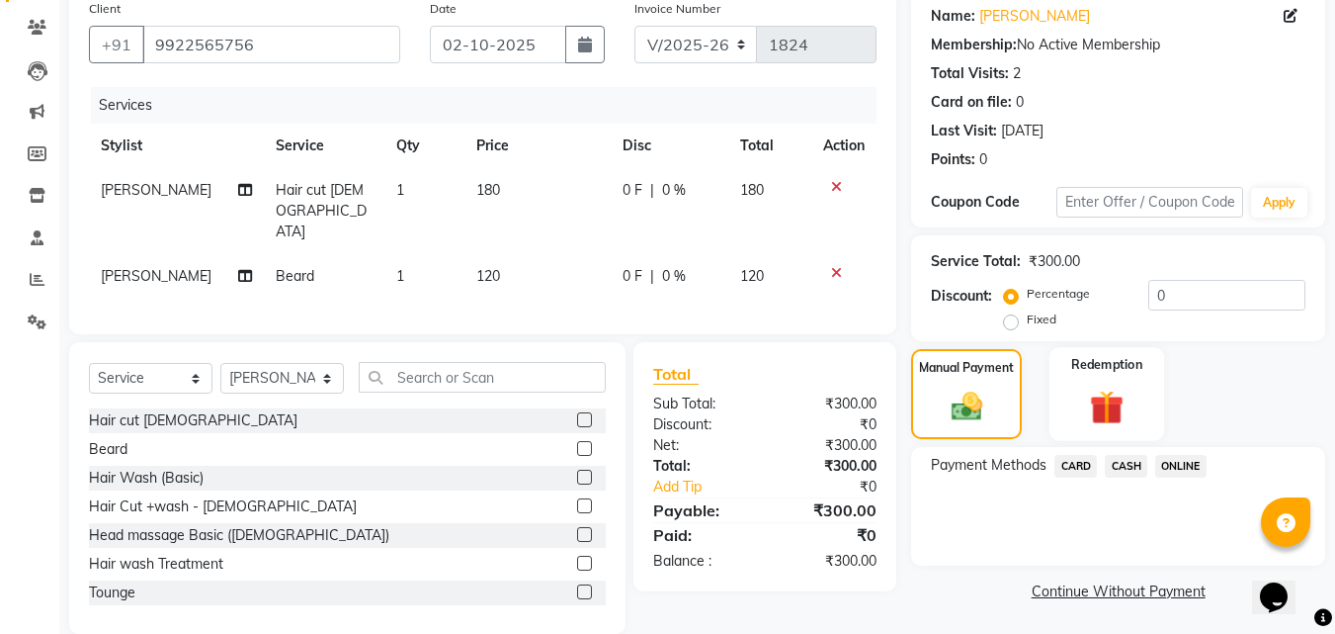
scroll to position [161, 0]
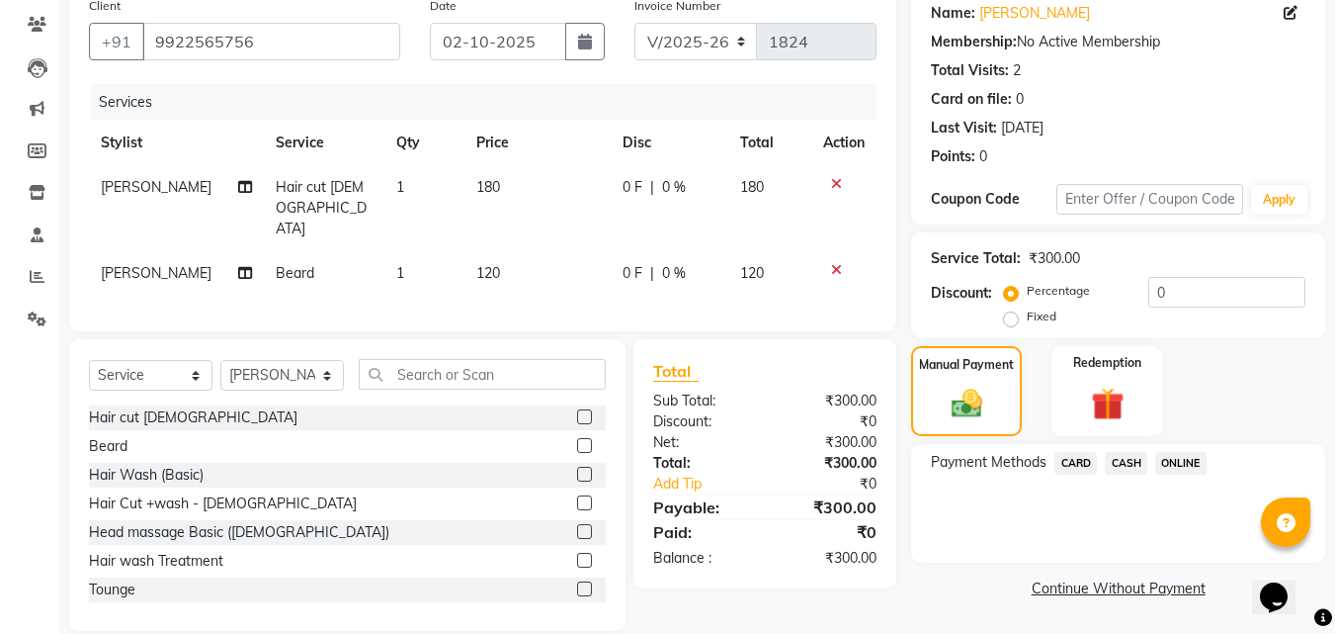
click at [1116, 455] on span "CASH" at bounding box center [1126, 463] width 43 height 23
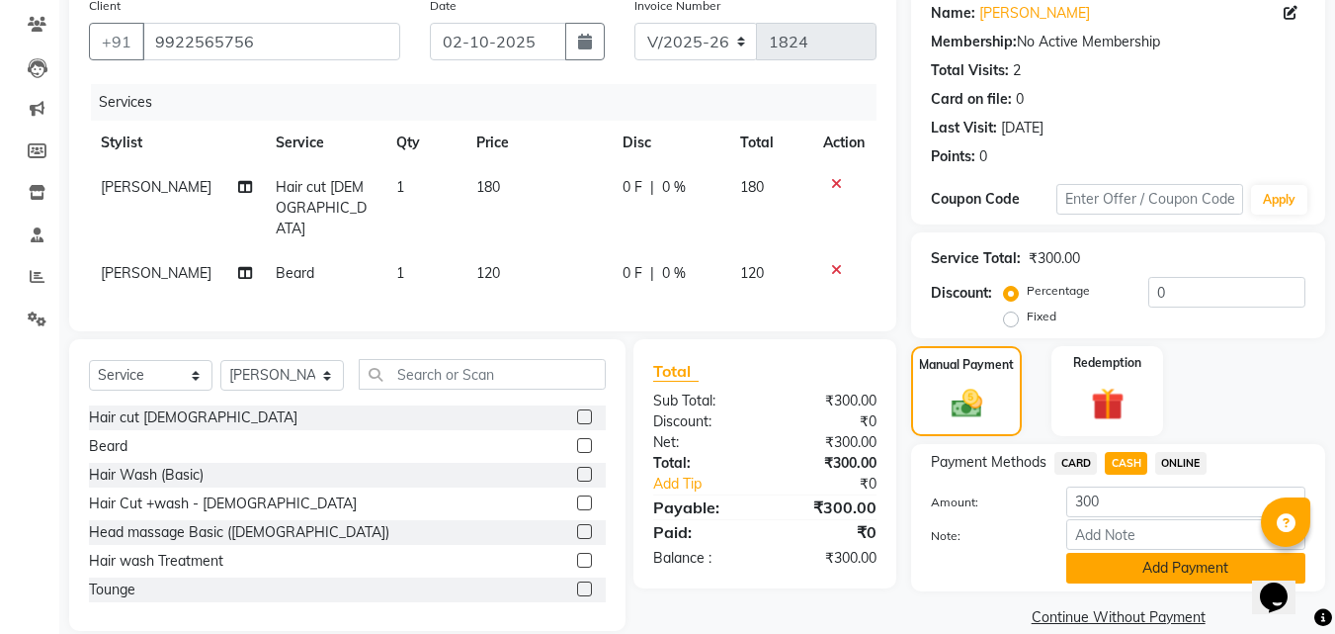
click at [1244, 575] on button "Add Payment" at bounding box center [1186, 568] width 239 height 31
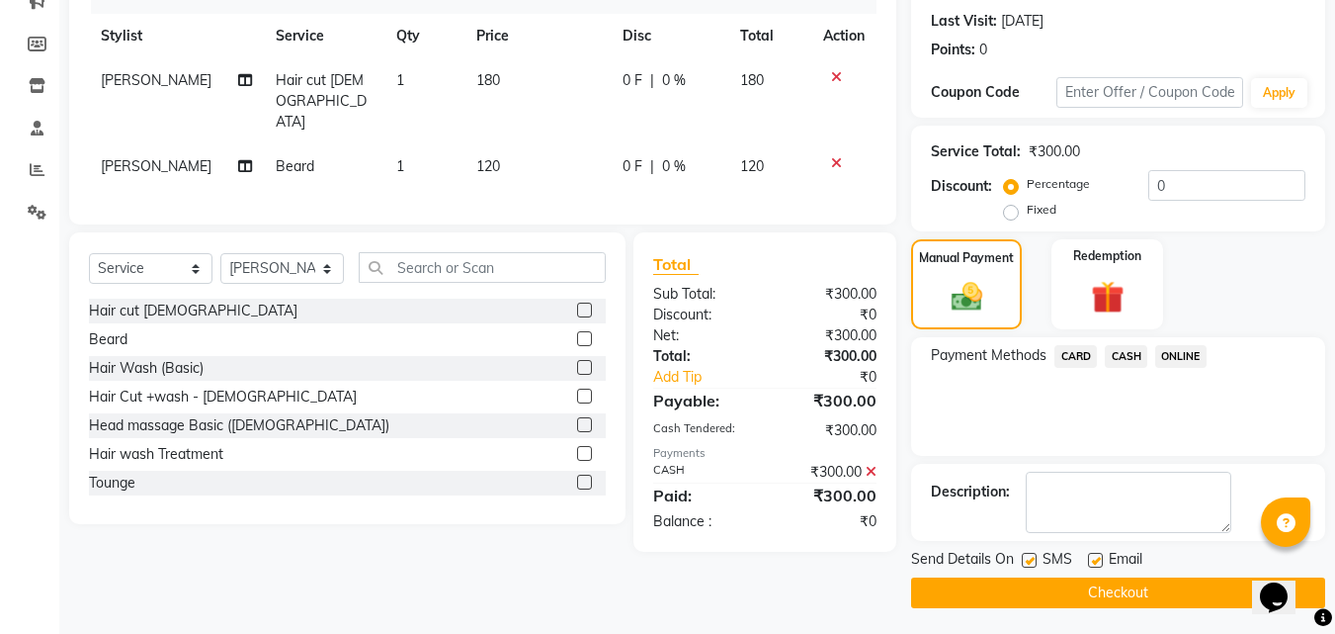
scroll to position [272, 0]
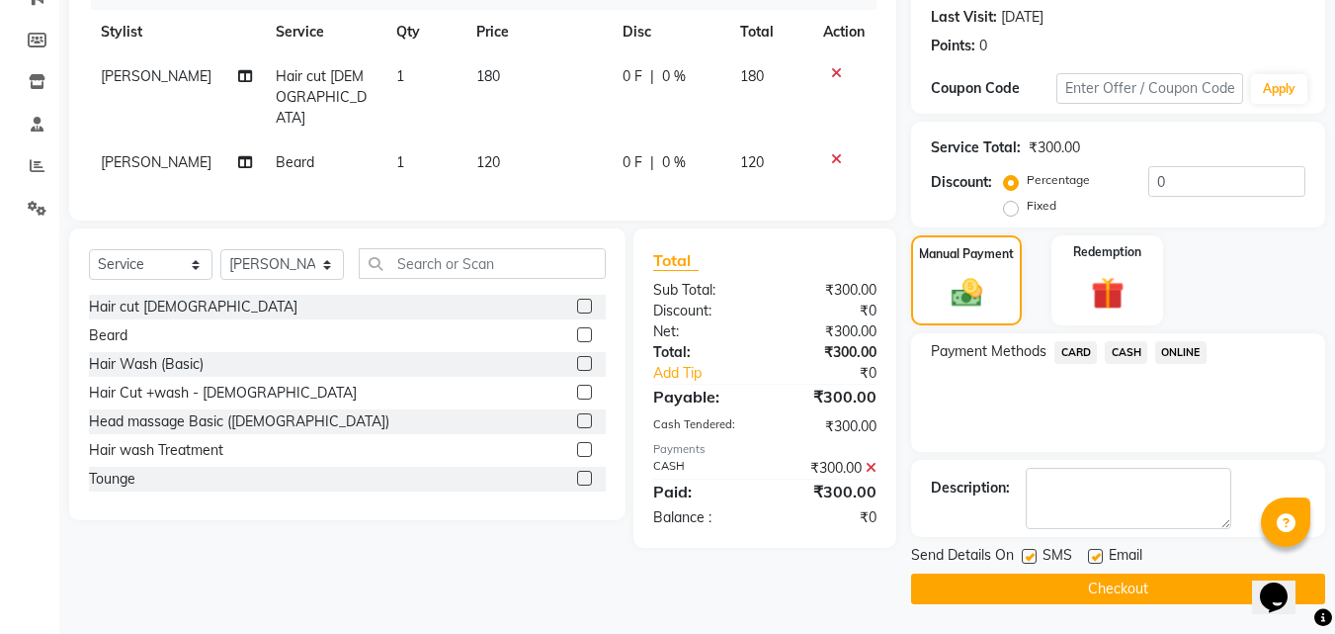
click at [1144, 592] on button "Checkout" at bounding box center [1118, 588] width 414 height 31
click at [1144, 592] on div "Checkout" at bounding box center [1118, 588] width 414 height 31
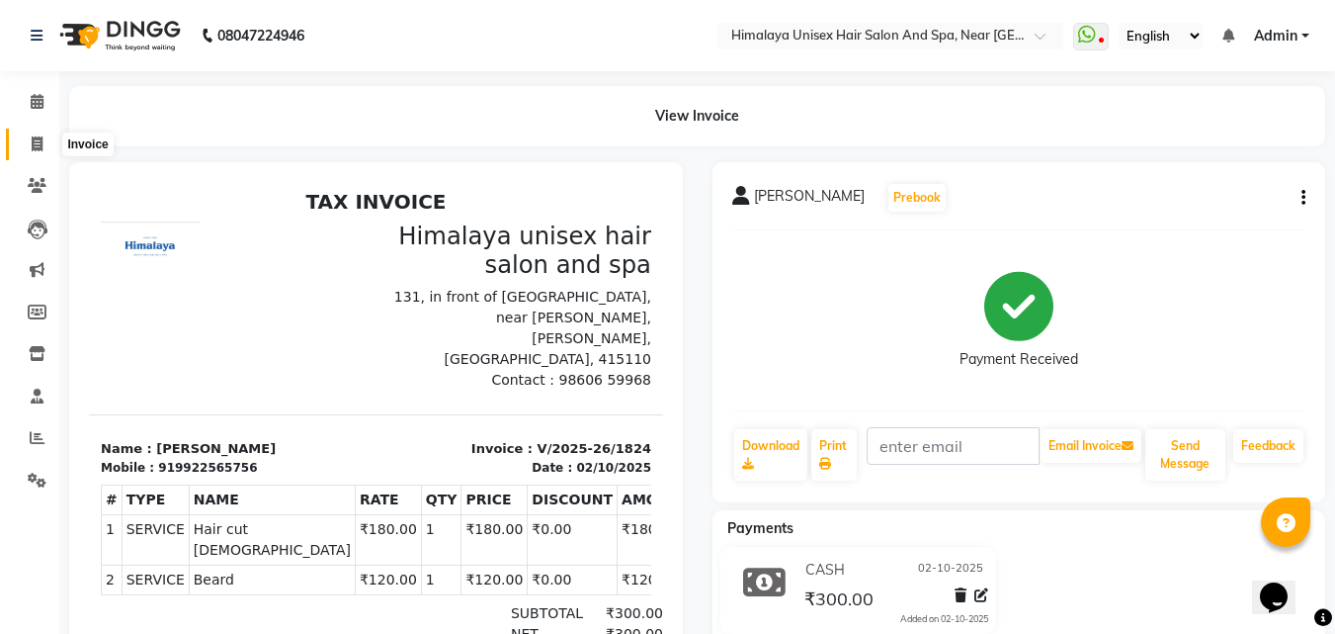
click at [44, 142] on span at bounding box center [37, 144] width 35 height 23
select select "service"
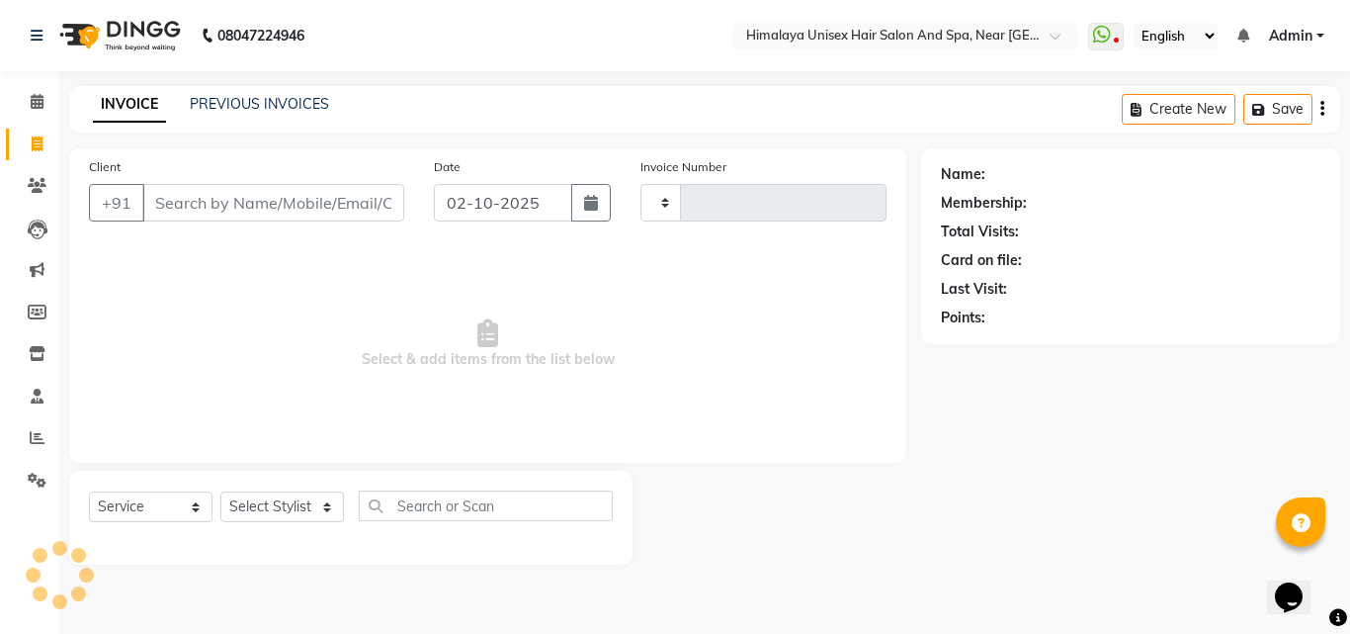
type input "1825"
select select "4594"
